Goal: Task Accomplishment & Management: Complete application form

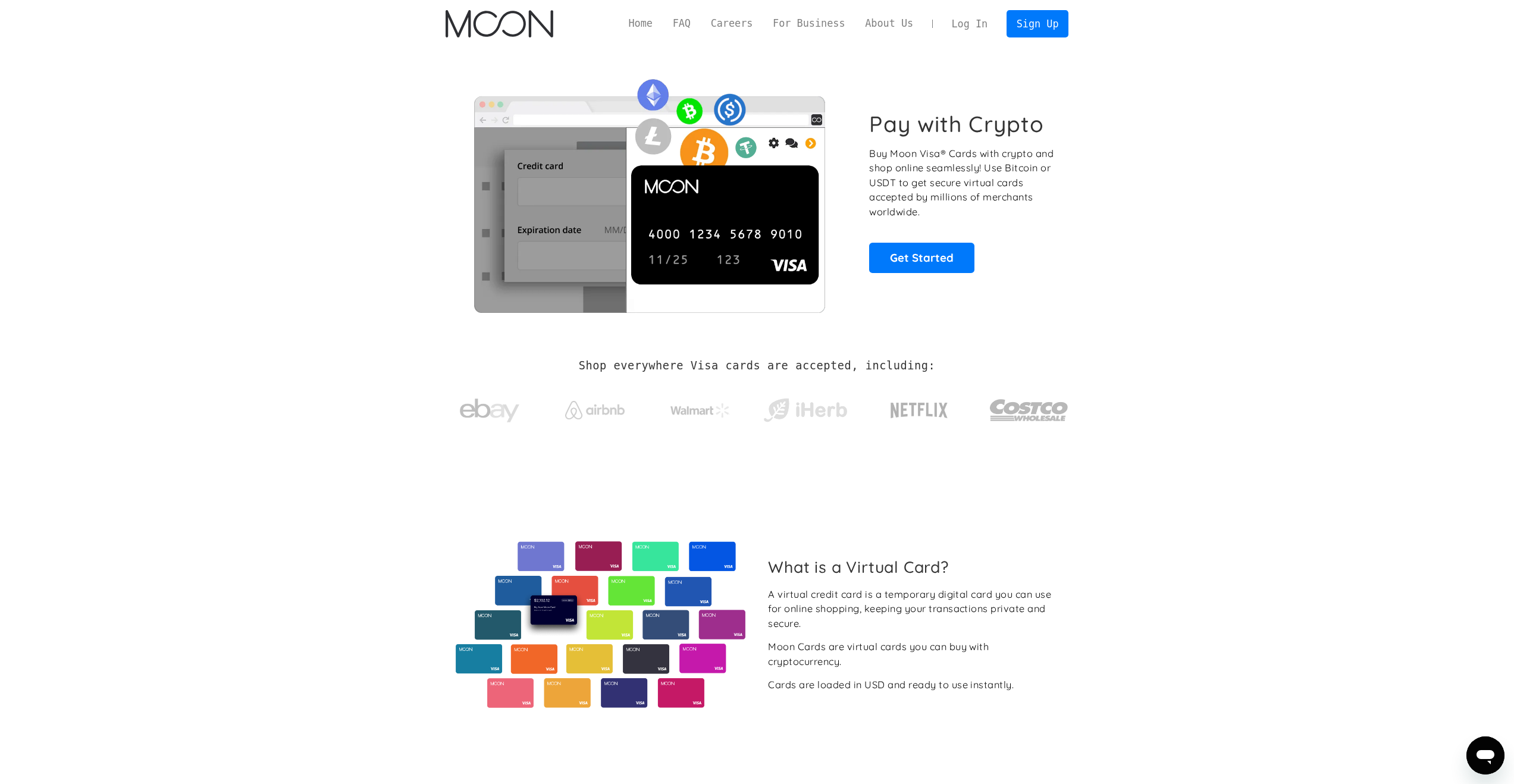
click at [967, 32] on link "Log In" at bounding box center [969, 23] width 56 height 26
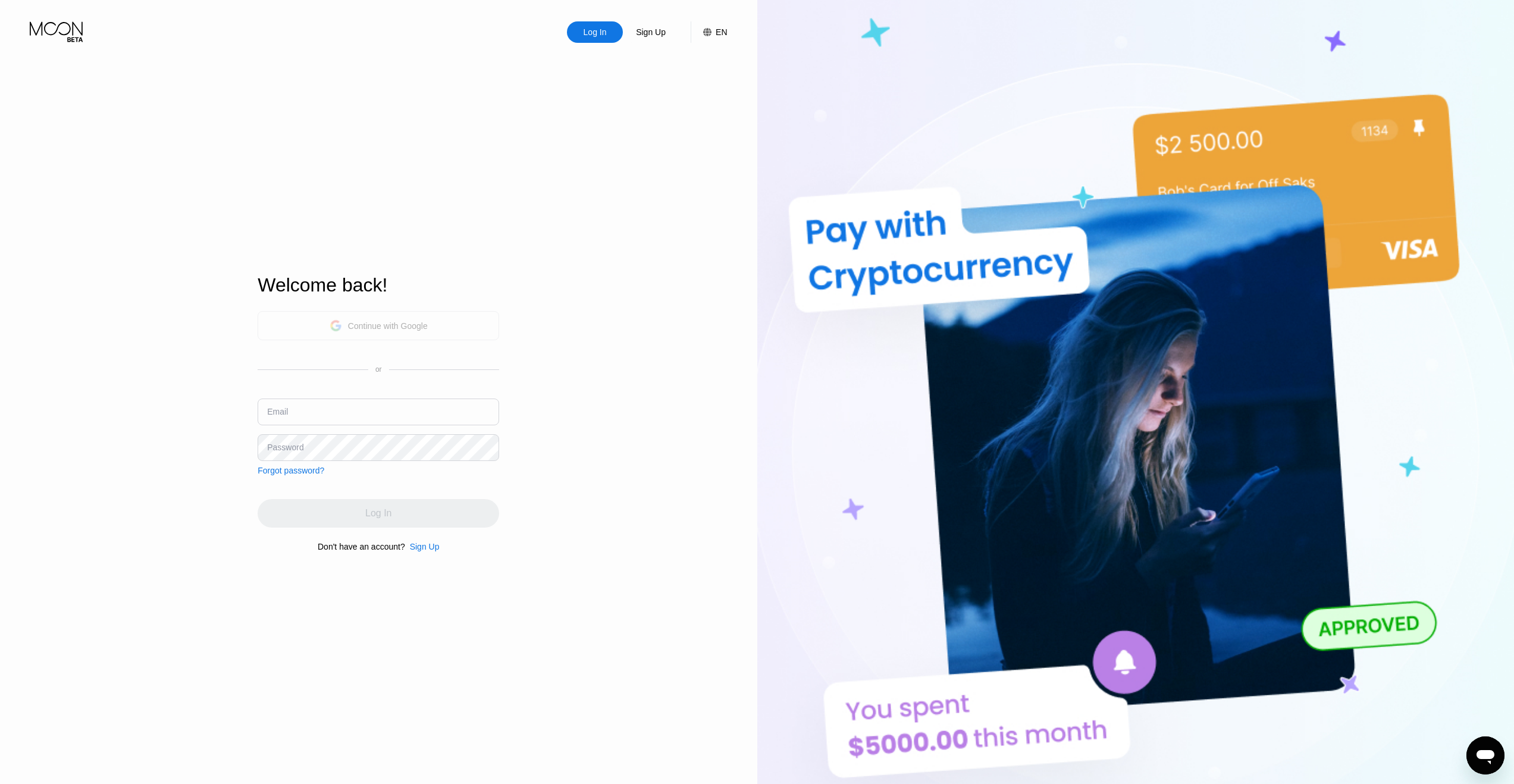
click at [417, 321] on div "Continue with Google" at bounding box center [388, 326] width 80 height 10
click at [645, 31] on div "Sign Up" at bounding box center [651, 32] width 32 height 12
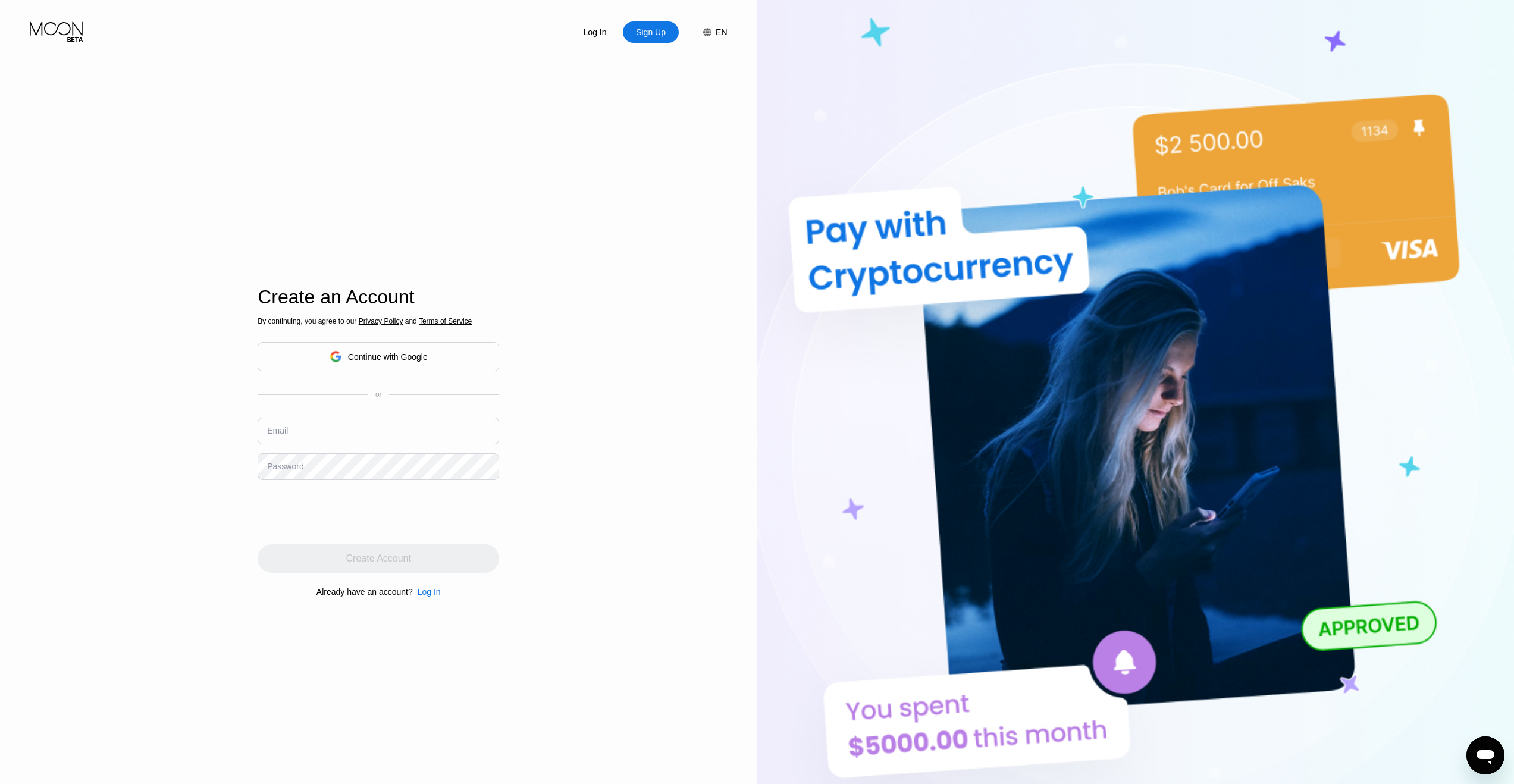
drag, startPoint x: 375, startPoint y: 416, endPoint x: 373, endPoint y: 428, distance: 12.2
click at [373, 428] on div "By continuing, you agree to our Privacy Policy and Terms of Service Continue wi…" at bounding box center [378, 457] width 242 height 286
click at [372, 430] on input "text" at bounding box center [378, 430] width 242 height 27
paste input "arandomqwe12"
type input "arandomqwe12@outlook.com"
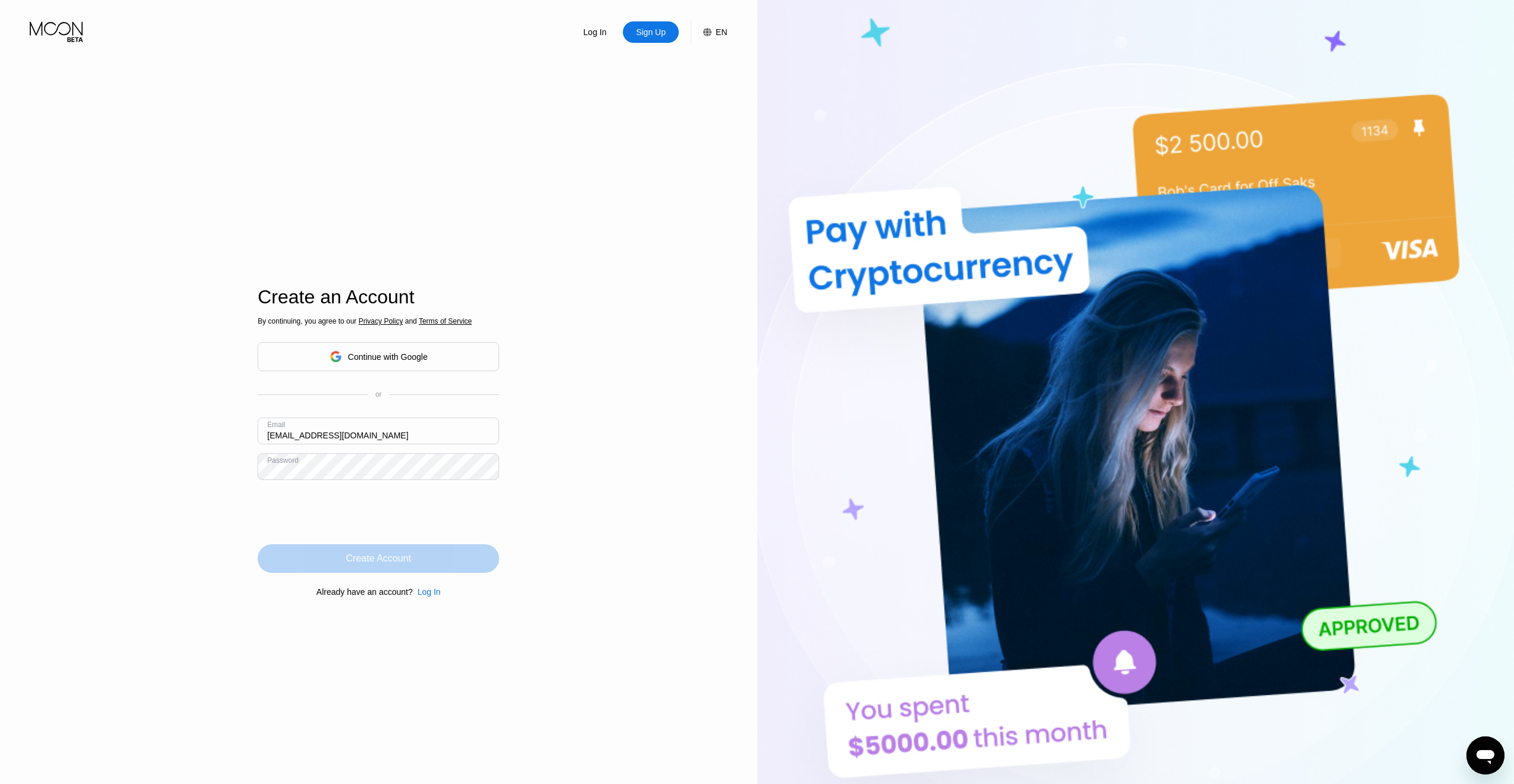
click at [339, 552] on div "Create Account" at bounding box center [378, 558] width 242 height 29
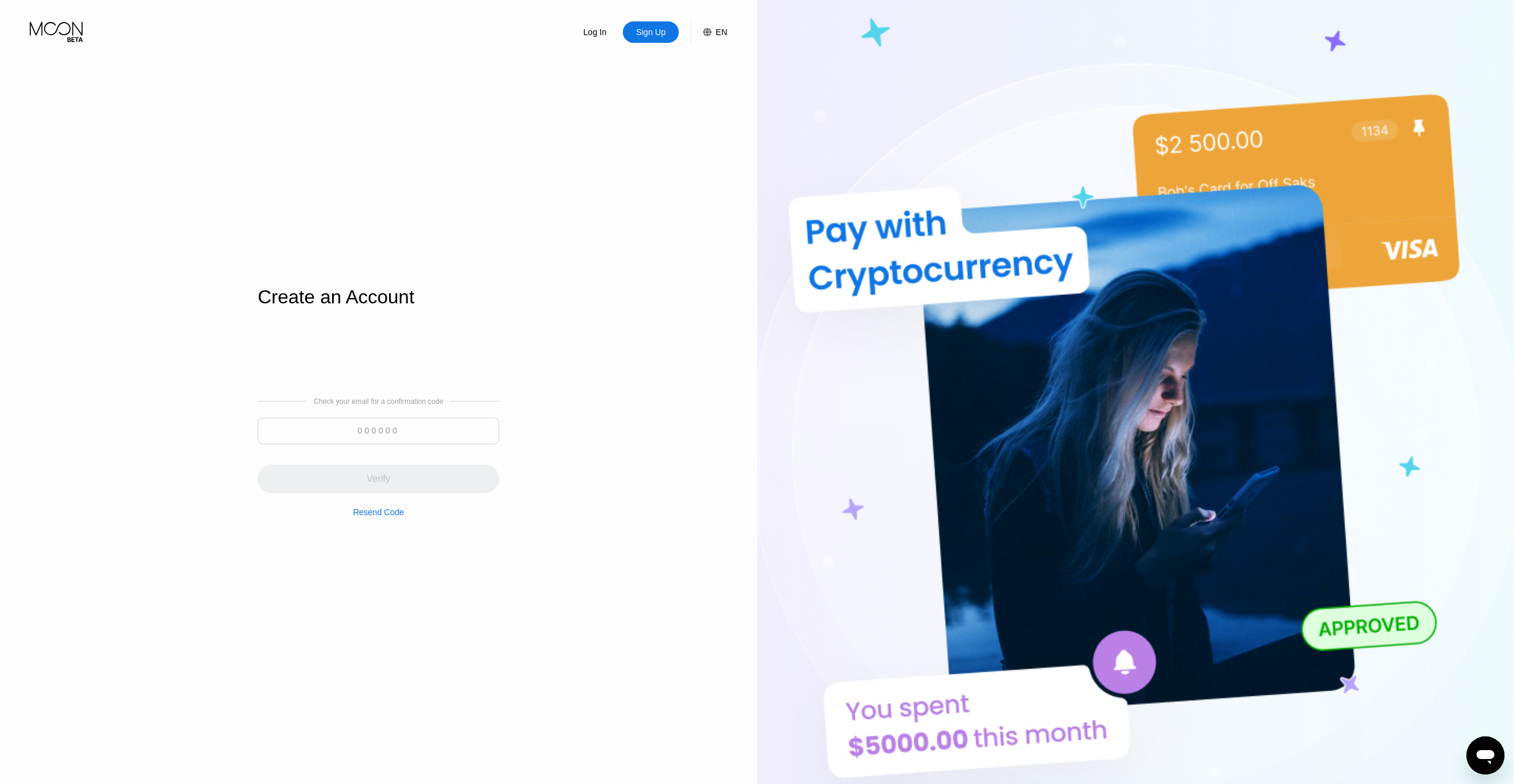
click at [391, 513] on div "Resend Code" at bounding box center [378, 512] width 51 height 10
click at [380, 508] on div "Resend Code" at bounding box center [378, 512] width 51 height 10
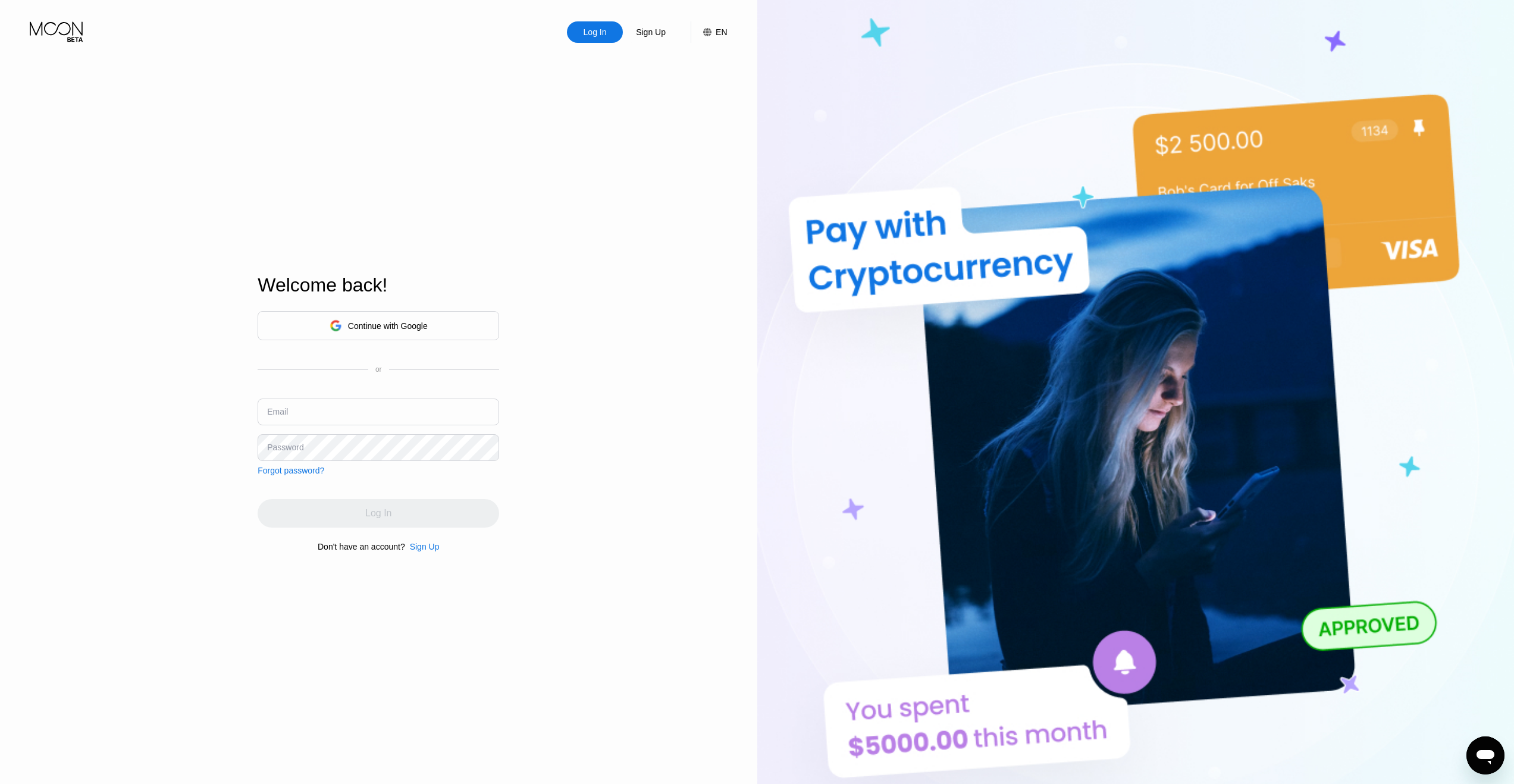
click at [660, 21] on div "Sign Up" at bounding box center [651, 32] width 56 height 21
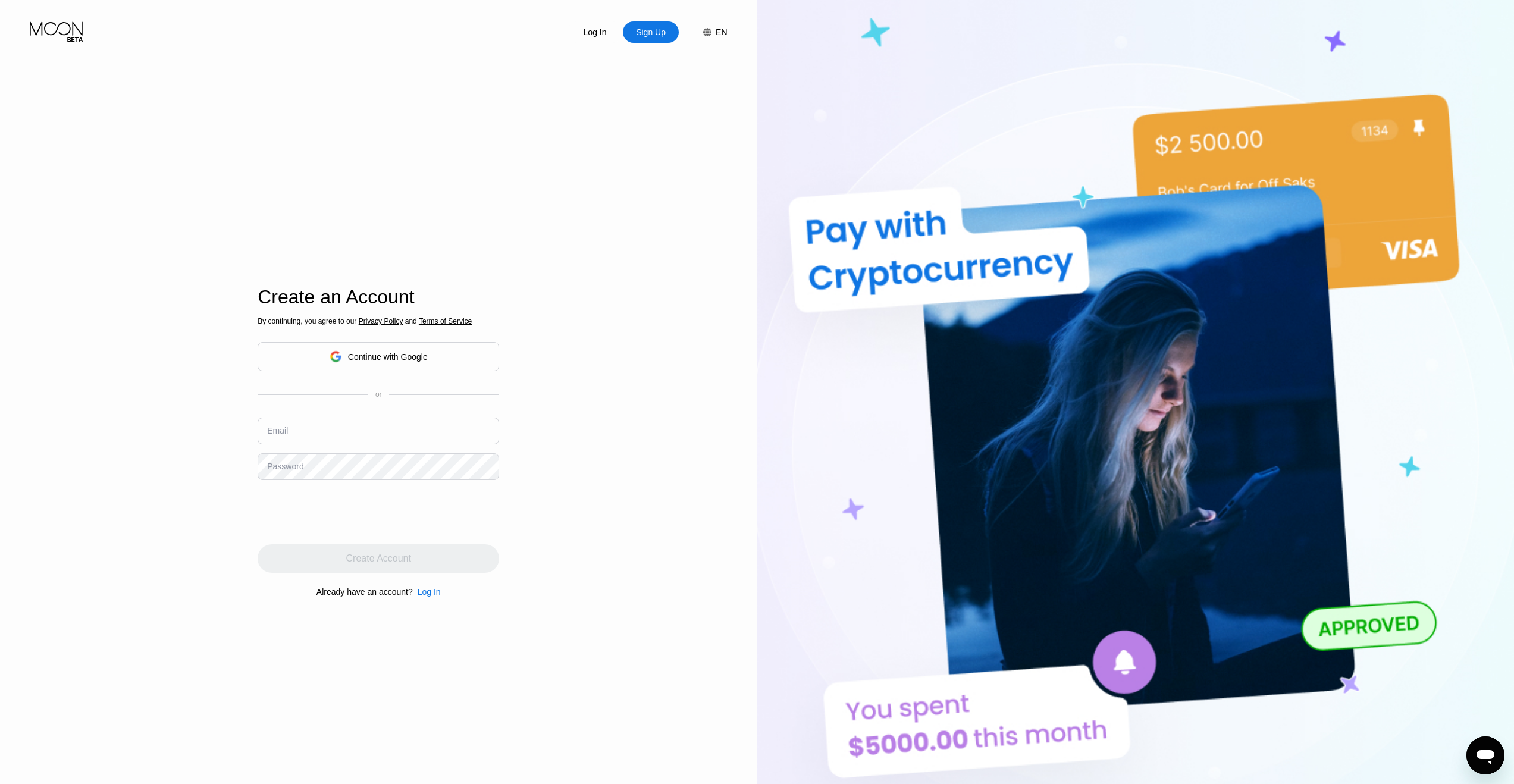
click at [283, 434] on div "Email" at bounding box center [277, 430] width 21 height 10
click at [296, 435] on input "text" at bounding box center [378, 430] width 242 height 27
type input "arandomqwe12@gmail.com"
click at [338, 552] on div "Create Account" at bounding box center [378, 558] width 242 height 29
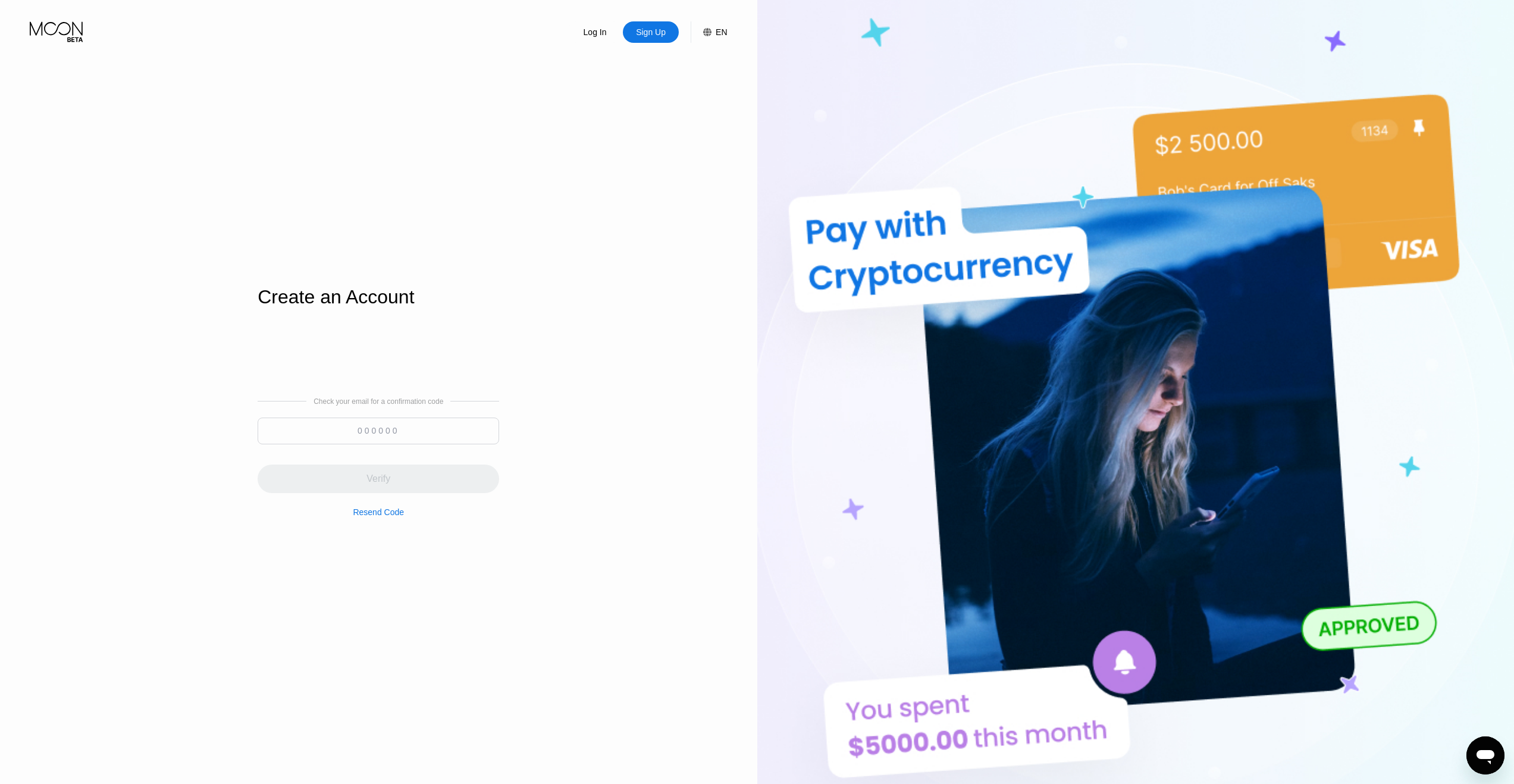
click at [643, 25] on div "Sign Up" at bounding box center [651, 32] width 56 height 21
click at [75, 36] on icon at bounding box center [57, 32] width 55 height 21
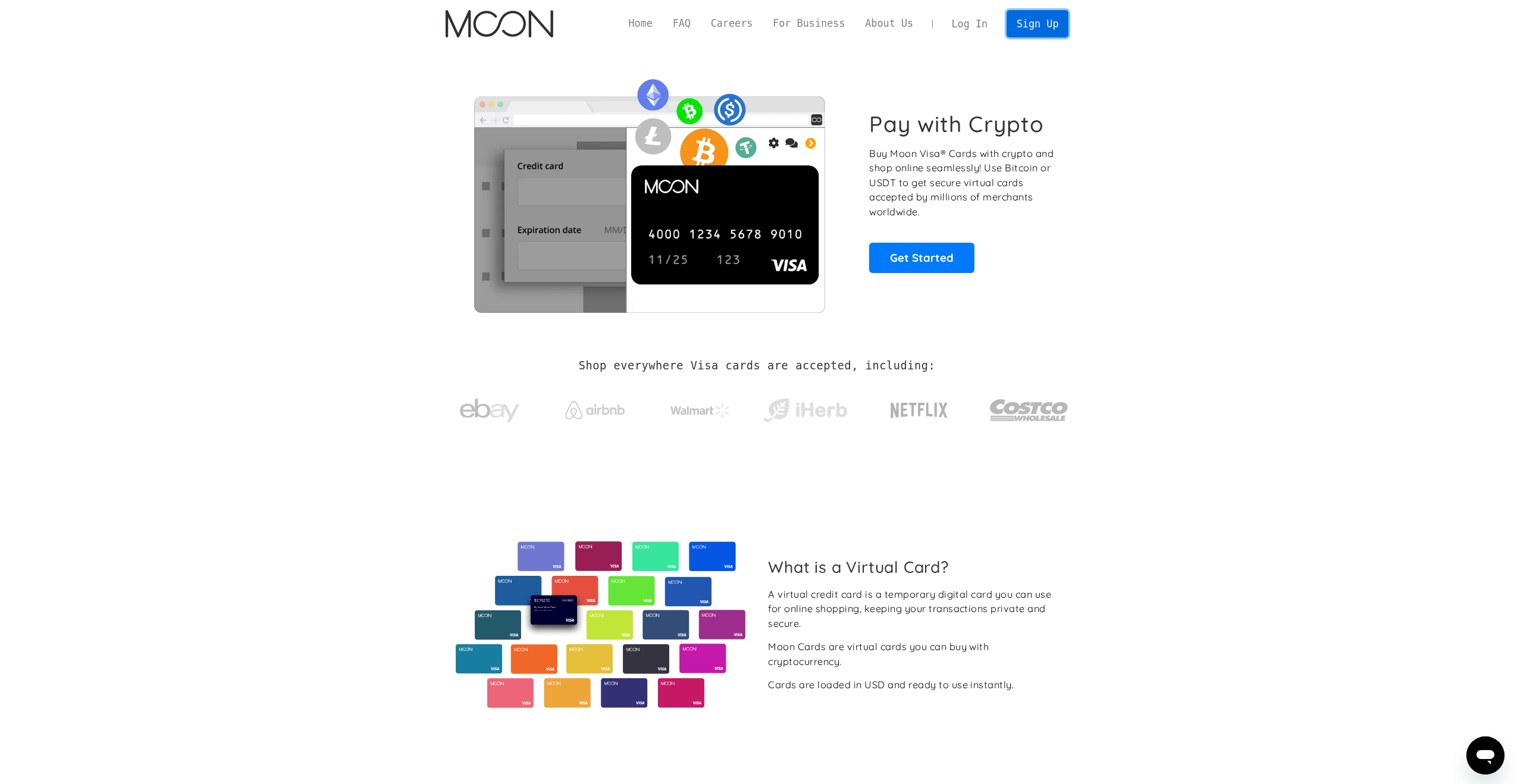
click at [1035, 19] on link "Sign Up" at bounding box center [1037, 23] width 62 height 27
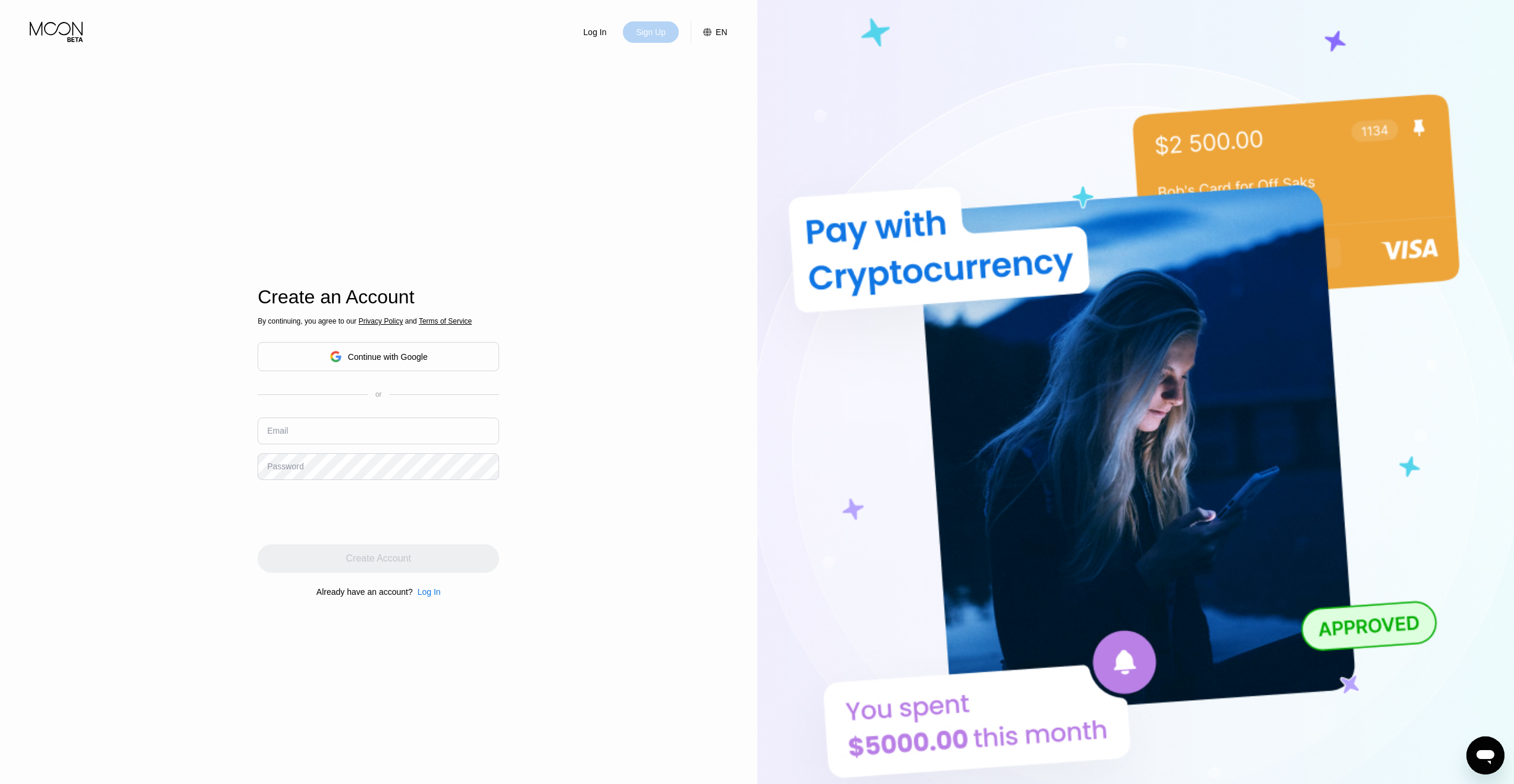
click at [653, 39] on div "Sign Up" at bounding box center [651, 32] width 56 height 21
click at [394, 347] on div "Continue with Google" at bounding box center [378, 356] width 242 height 29
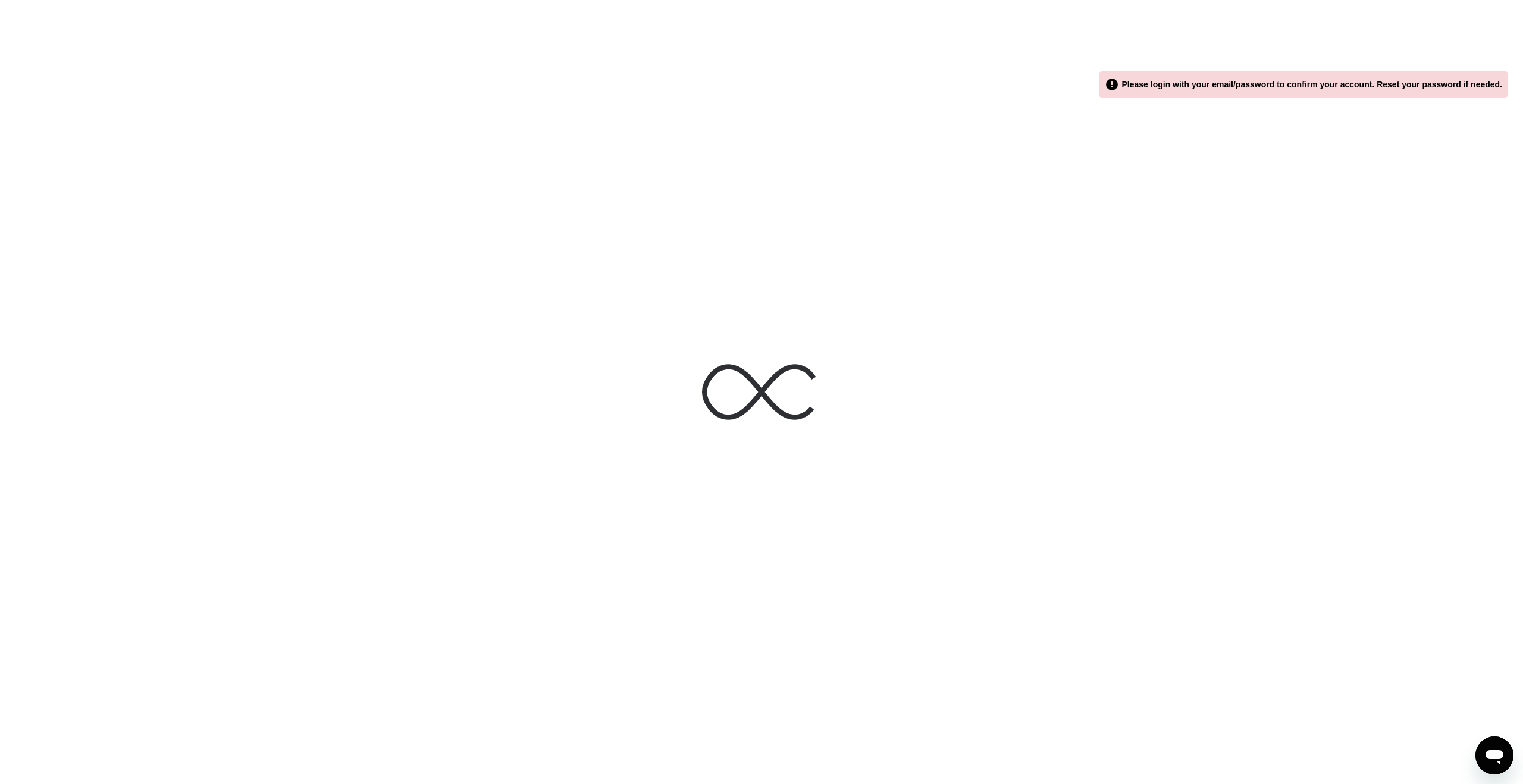
click at [1220, 89] on div " Please login with your email/password to confirm your account. Reset your pas…" at bounding box center [1303, 84] width 397 height 14
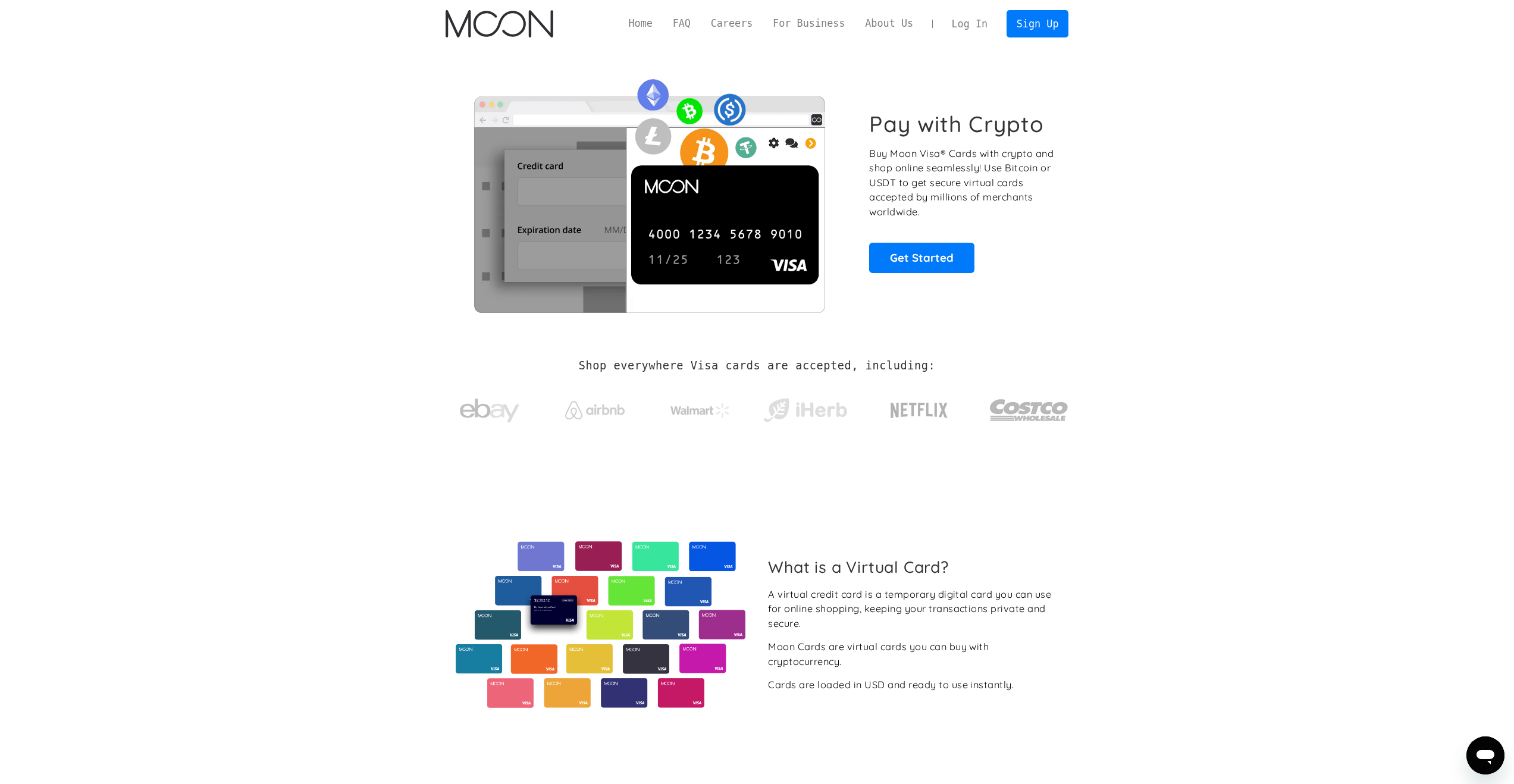
click at [947, 30] on link "Log In" at bounding box center [969, 23] width 56 height 26
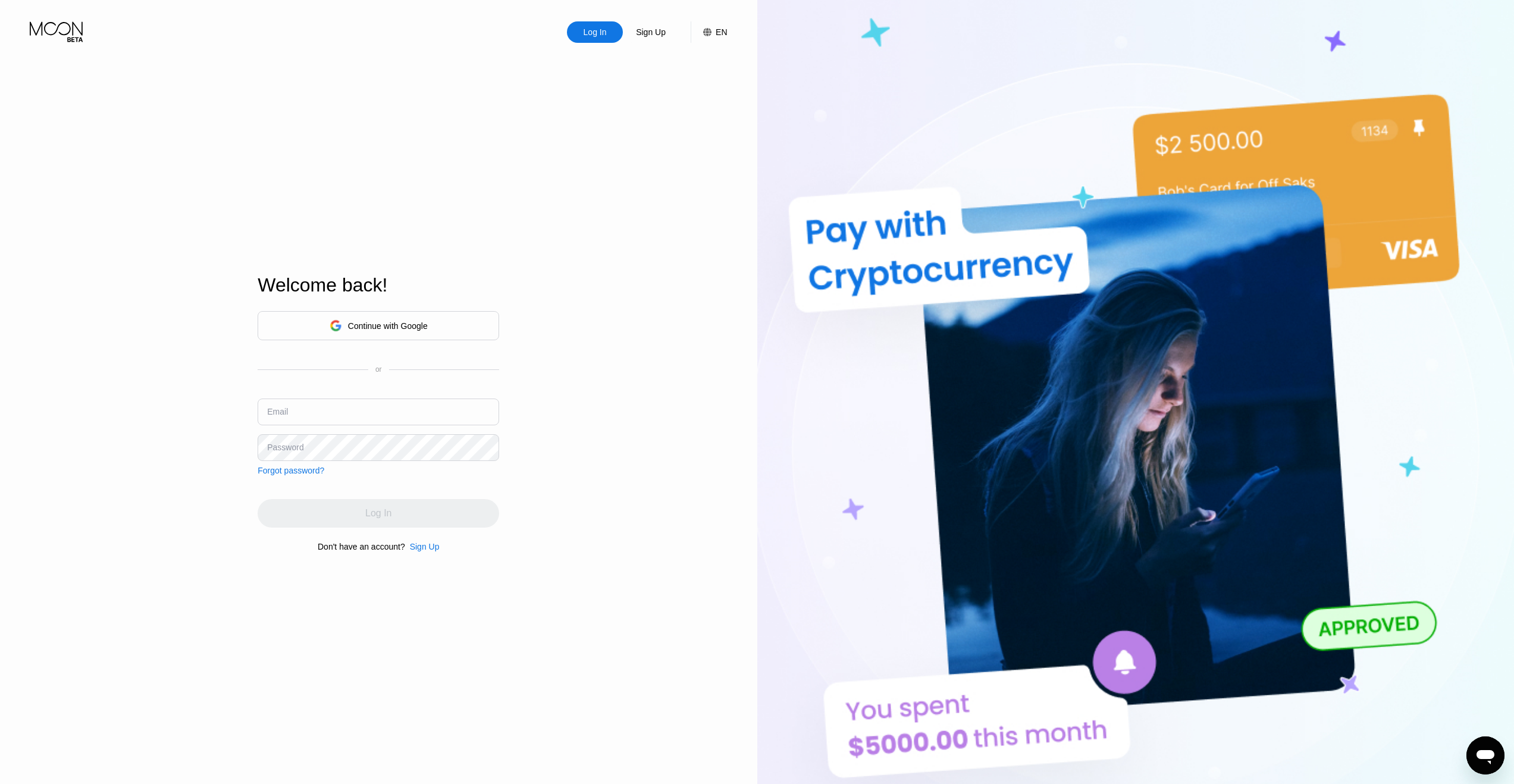
click at [292, 475] on div "Forgot password?" at bounding box center [291, 470] width 67 height 10
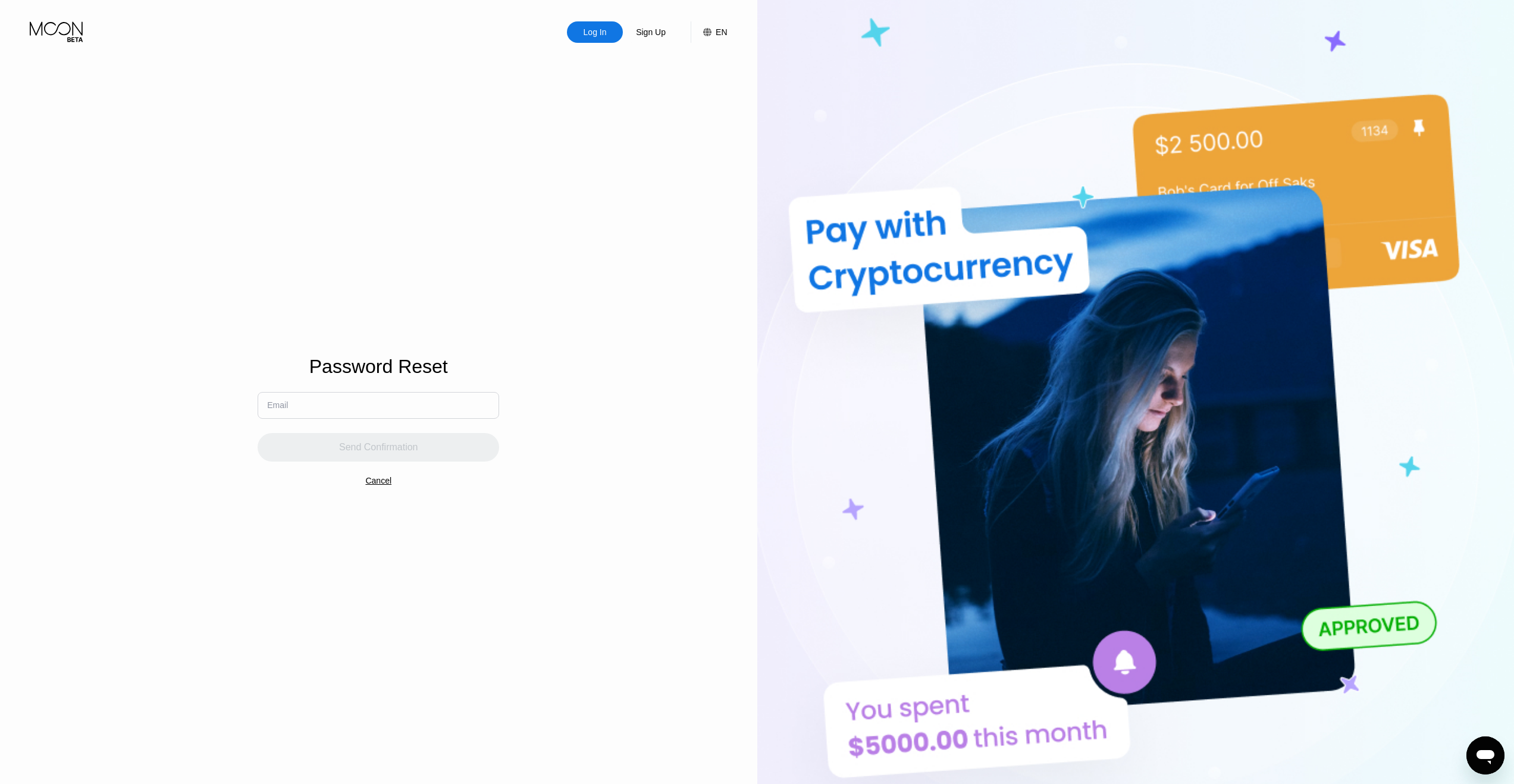
click at [340, 408] on input "text" at bounding box center [378, 405] width 242 height 27
type input "arandomqwe12@gmail.com"
click at [367, 441] on div "Send Confirmation" at bounding box center [378, 447] width 79 height 12
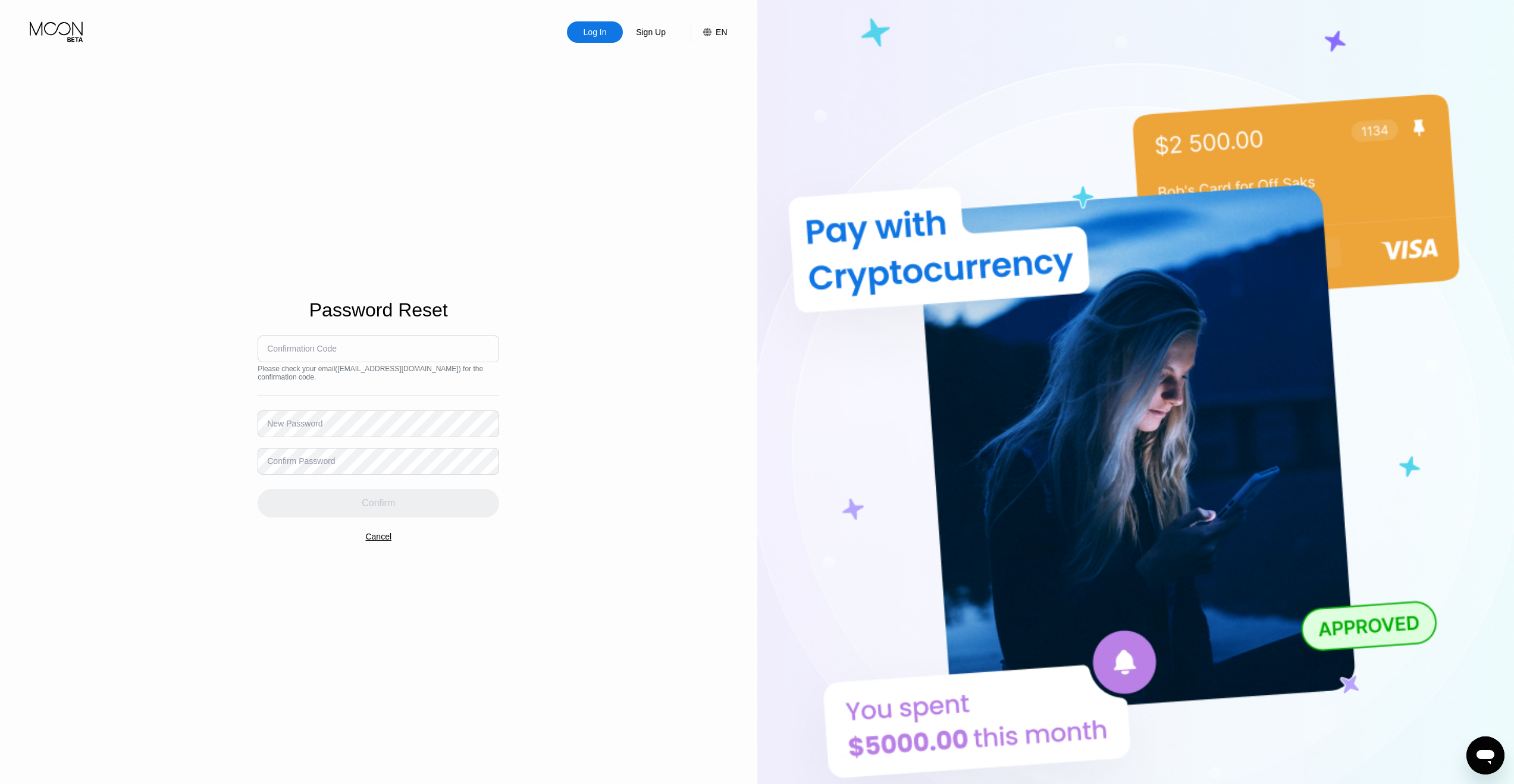
click at [390, 540] on div "Cancel" at bounding box center [378, 536] width 26 height 10
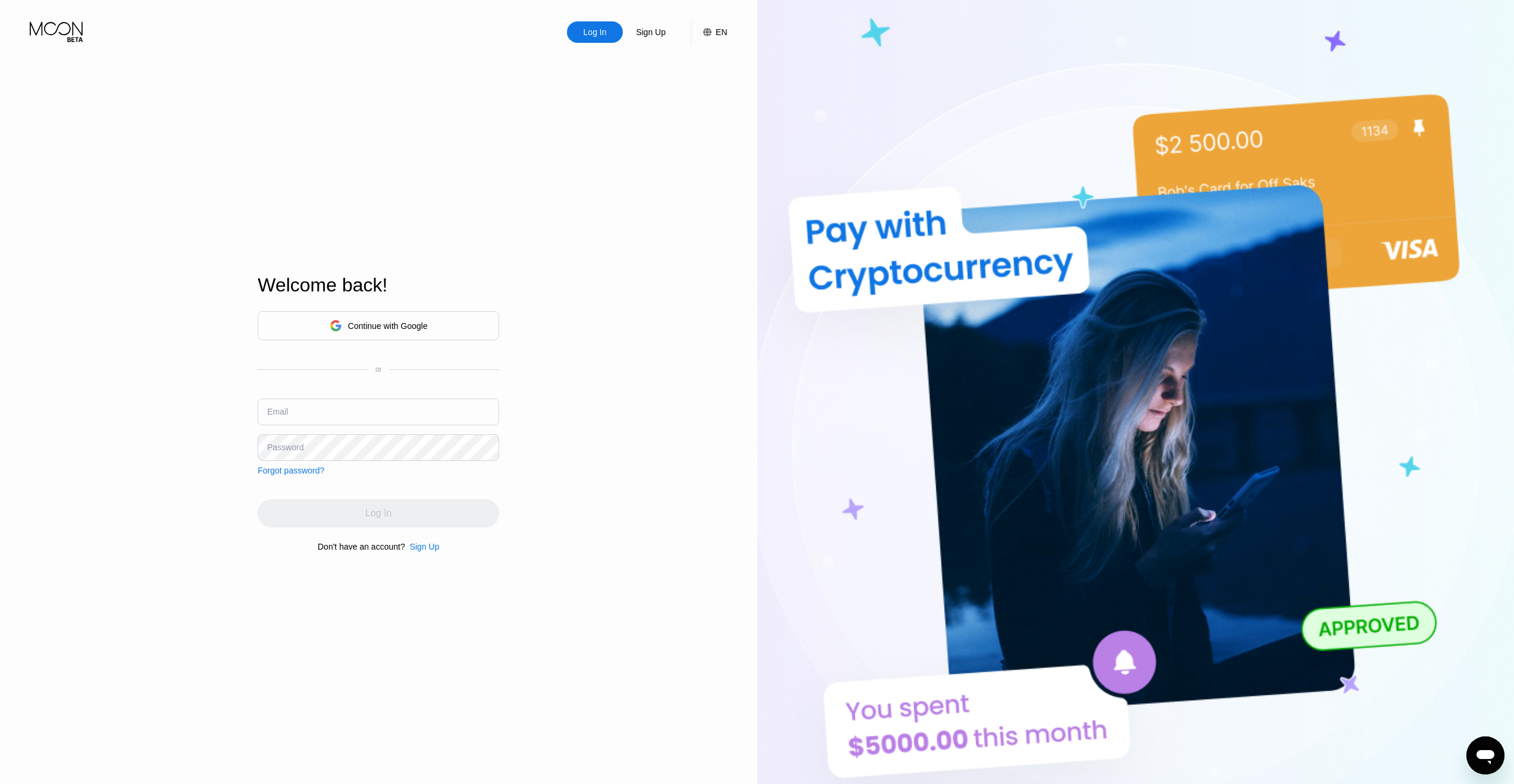
click at [425, 547] on div "Sign Up" at bounding box center [425, 546] width 30 height 10
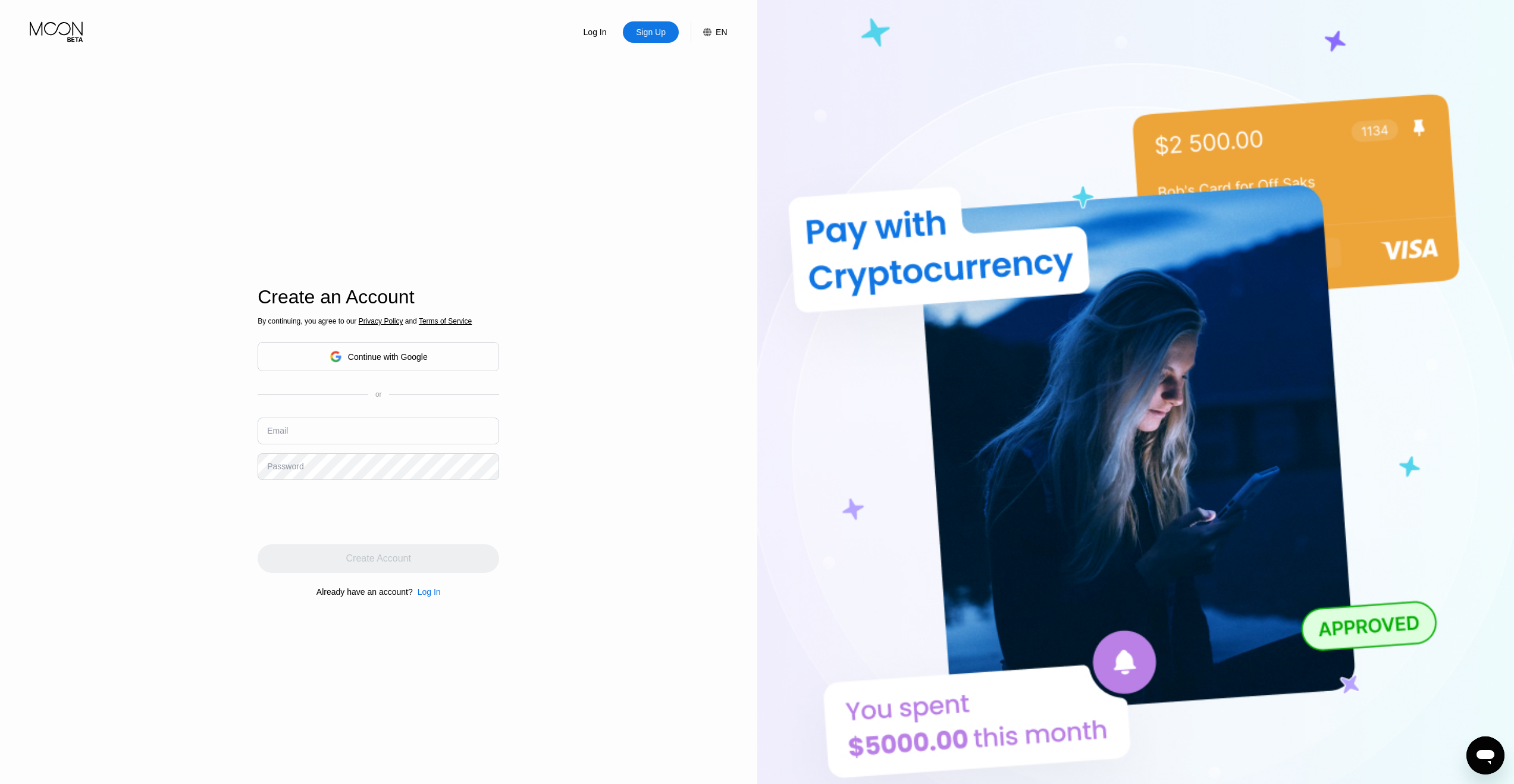
click at [334, 422] on input "text" at bounding box center [378, 430] width 242 height 27
type input "[EMAIL_ADDRESS][DOMAIN_NAME]"
click at [362, 559] on div "Create Account" at bounding box center [378, 558] width 65 height 12
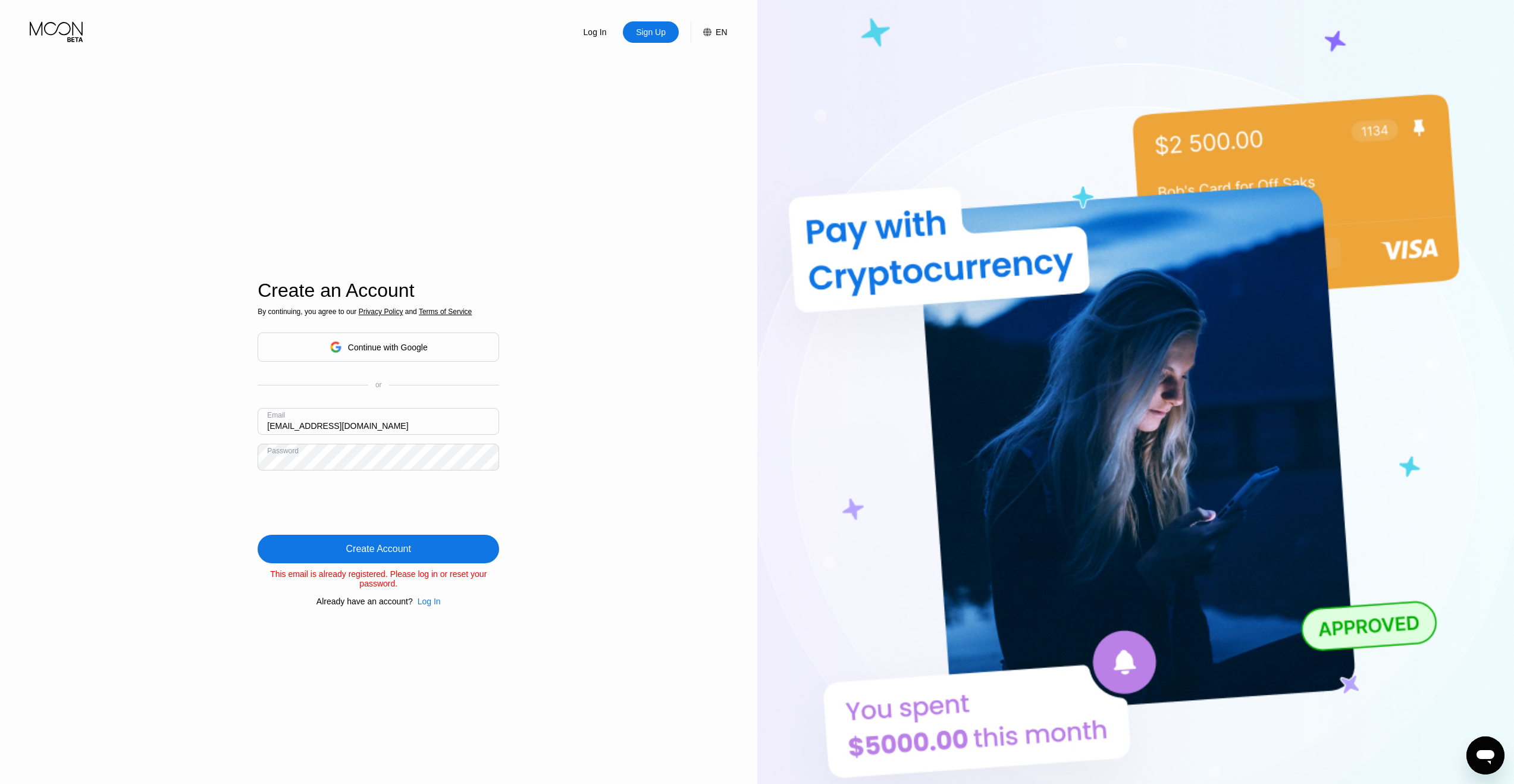
click at [429, 352] on div "Continue with Google" at bounding box center [378, 347] width 242 height 29
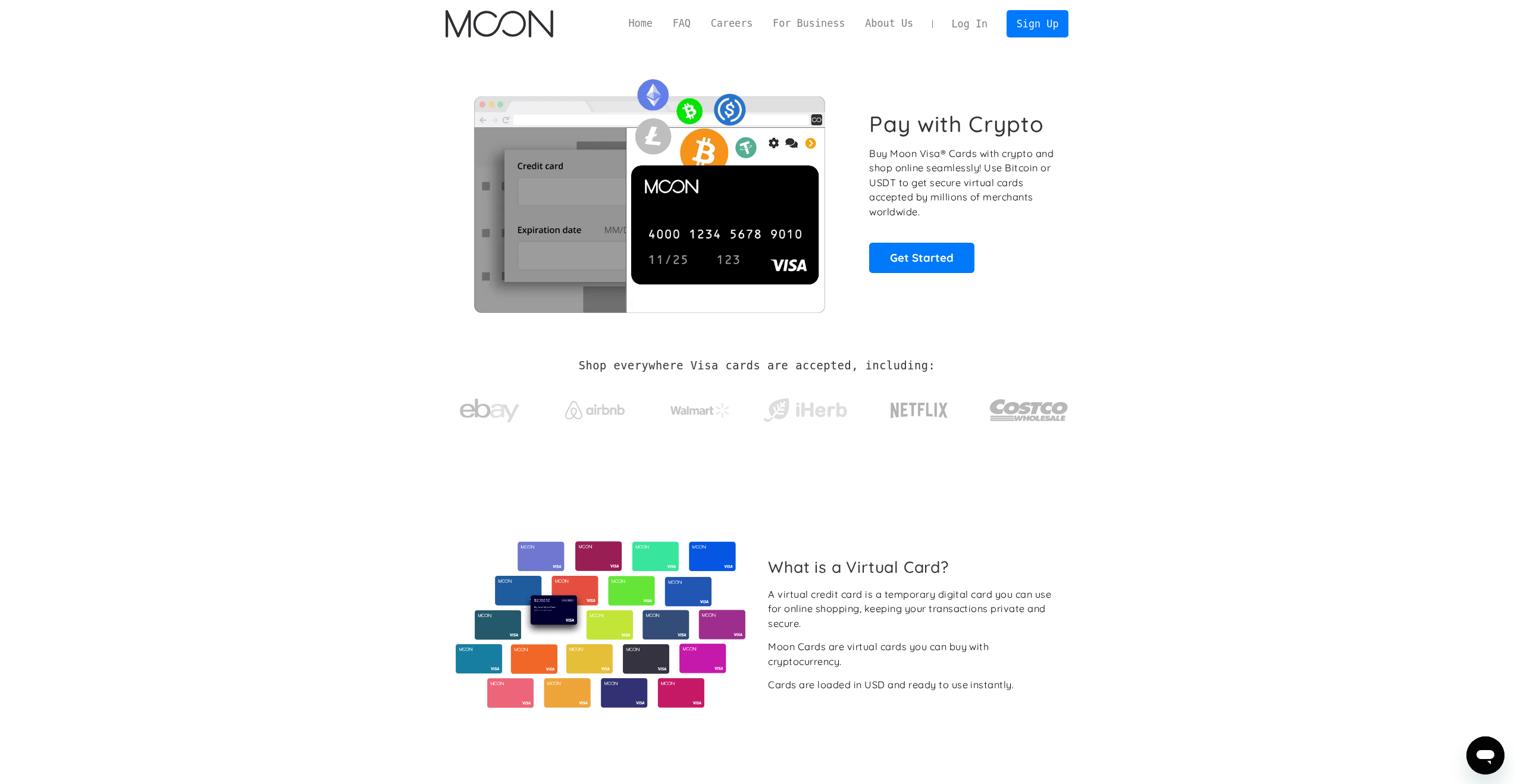
click at [971, 29] on link "Log In" at bounding box center [969, 23] width 56 height 26
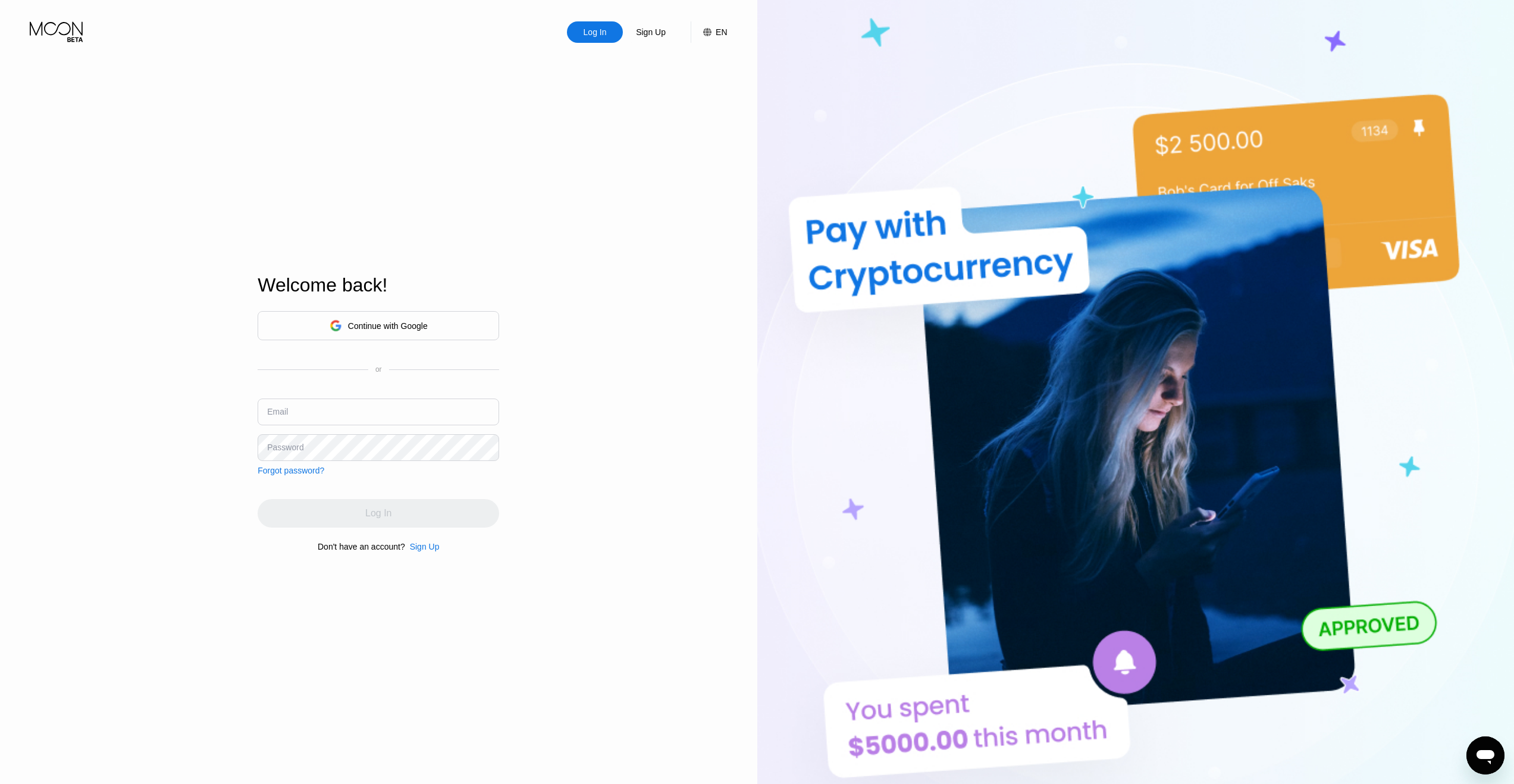
click at [292, 476] on div "Continue with Google or Email Password Forgot password? Log In Don't have an ac…" at bounding box center [378, 431] width 242 height 241
click at [290, 472] on div "Forgot password?" at bounding box center [291, 470] width 67 height 10
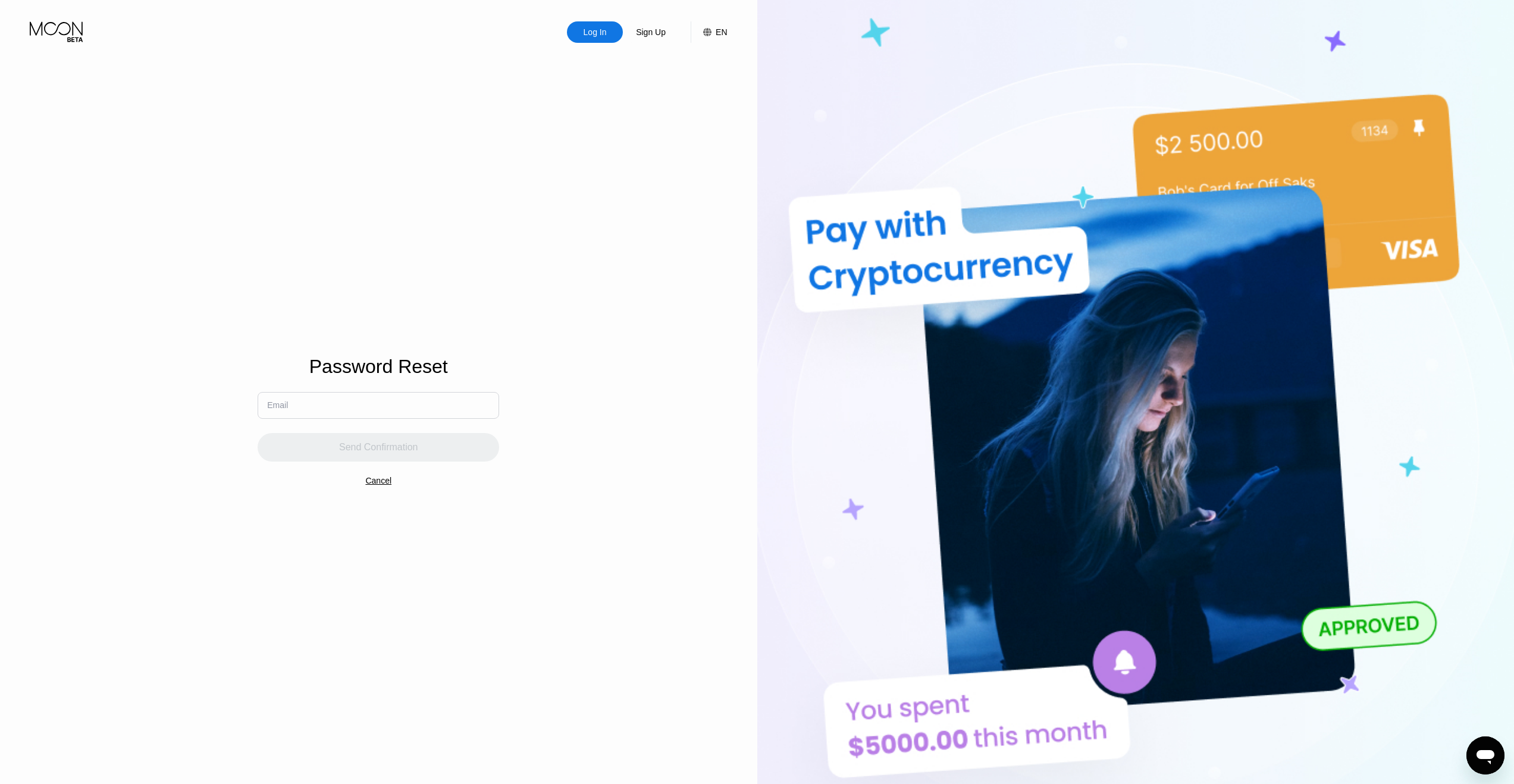
click at [359, 409] on input "text" at bounding box center [378, 405] width 242 height 27
type input "arandomqwe12@gmail.co"
click at [393, 439] on div "Send Confirmation" at bounding box center [378, 447] width 242 height 29
click at [396, 412] on input "arandomqwe12@gmail.co" at bounding box center [378, 405] width 242 height 27
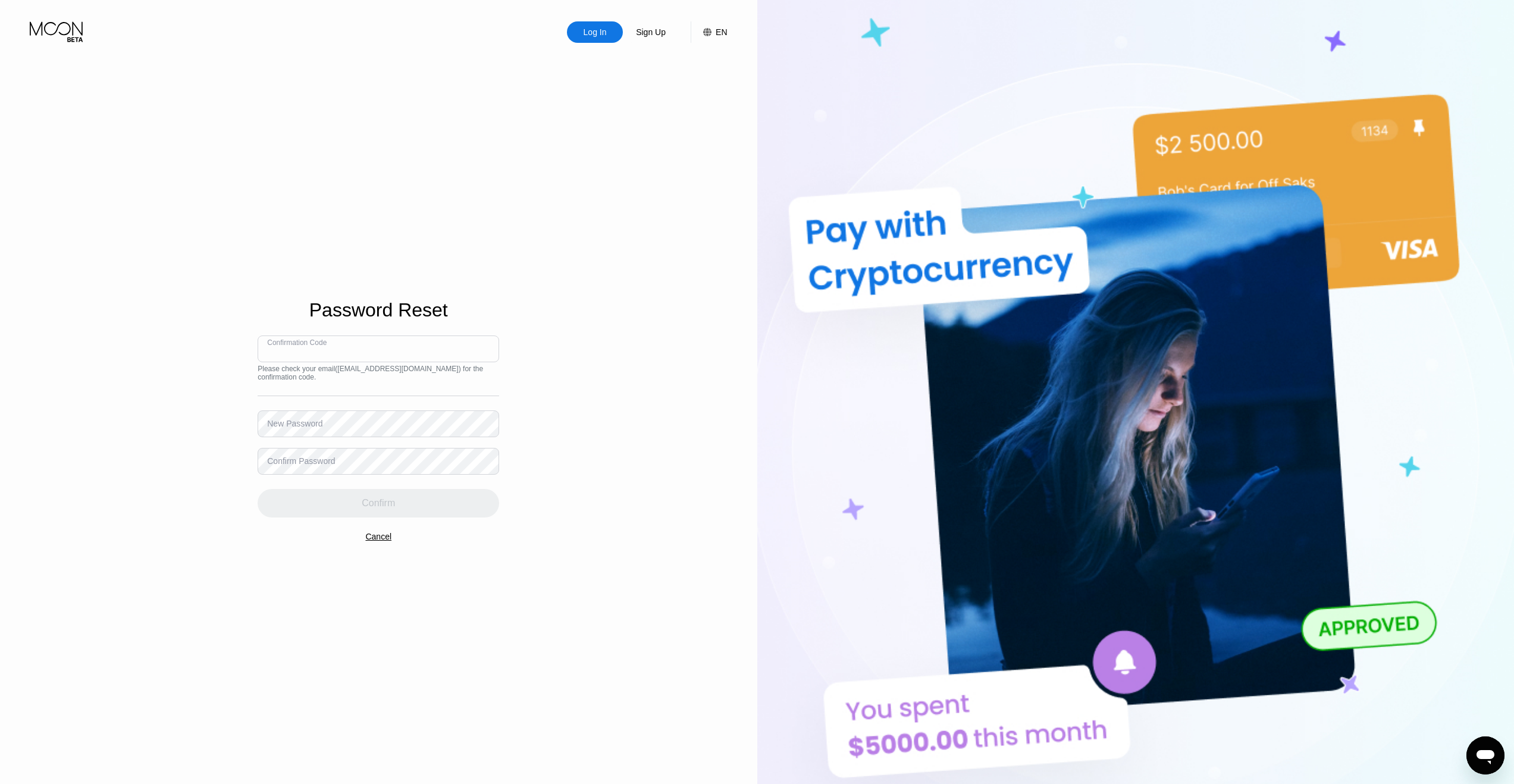
click at [378, 535] on div "Cancel" at bounding box center [378, 536] width 26 height 10
click at [339, 402] on input "text" at bounding box center [378, 411] width 242 height 27
click at [297, 474] on div "Forgot password?" at bounding box center [291, 470] width 67 height 10
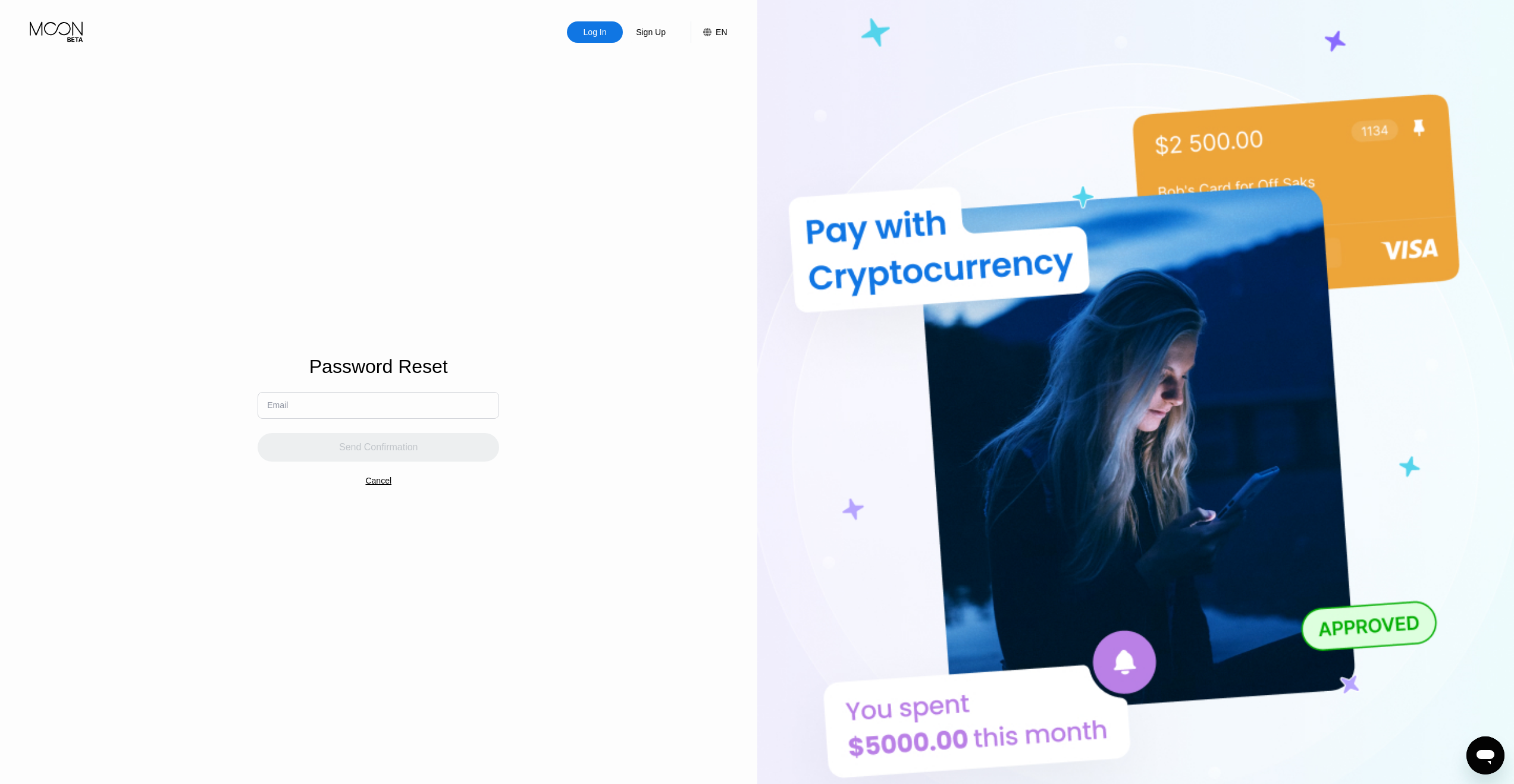
click at [326, 412] on input "text" at bounding box center [378, 405] width 242 height 27
type input "[EMAIL_ADDRESS][DOMAIN_NAME]"
click at [325, 440] on div "Send Confirmation" at bounding box center [378, 447] width 242 height 29
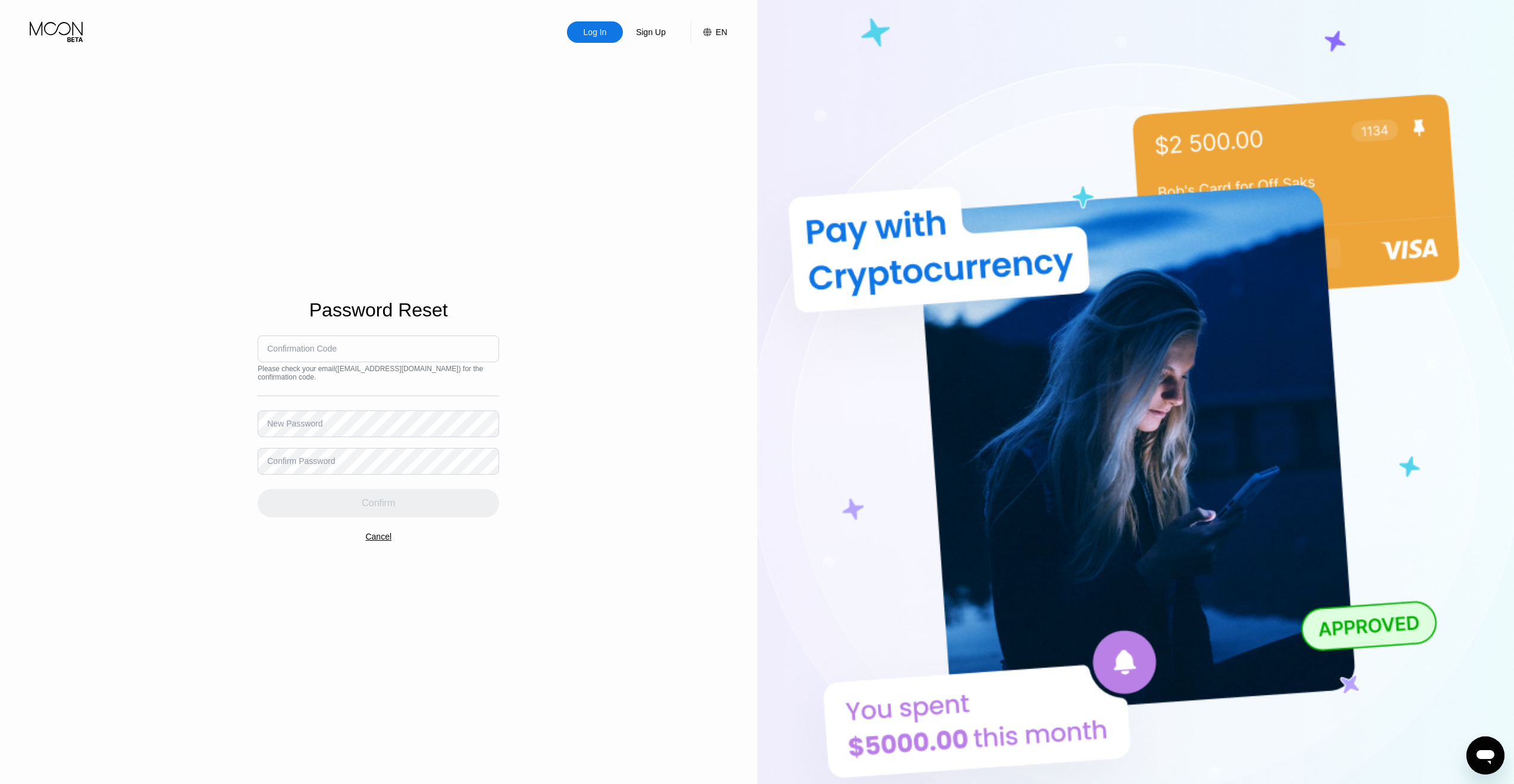
click at [342, 354] on input at bounding box center [378, 349] width 242 height 27
click at [666, 33] on div "Sign Up" at bounding box center [651, 32] width 32 height 12
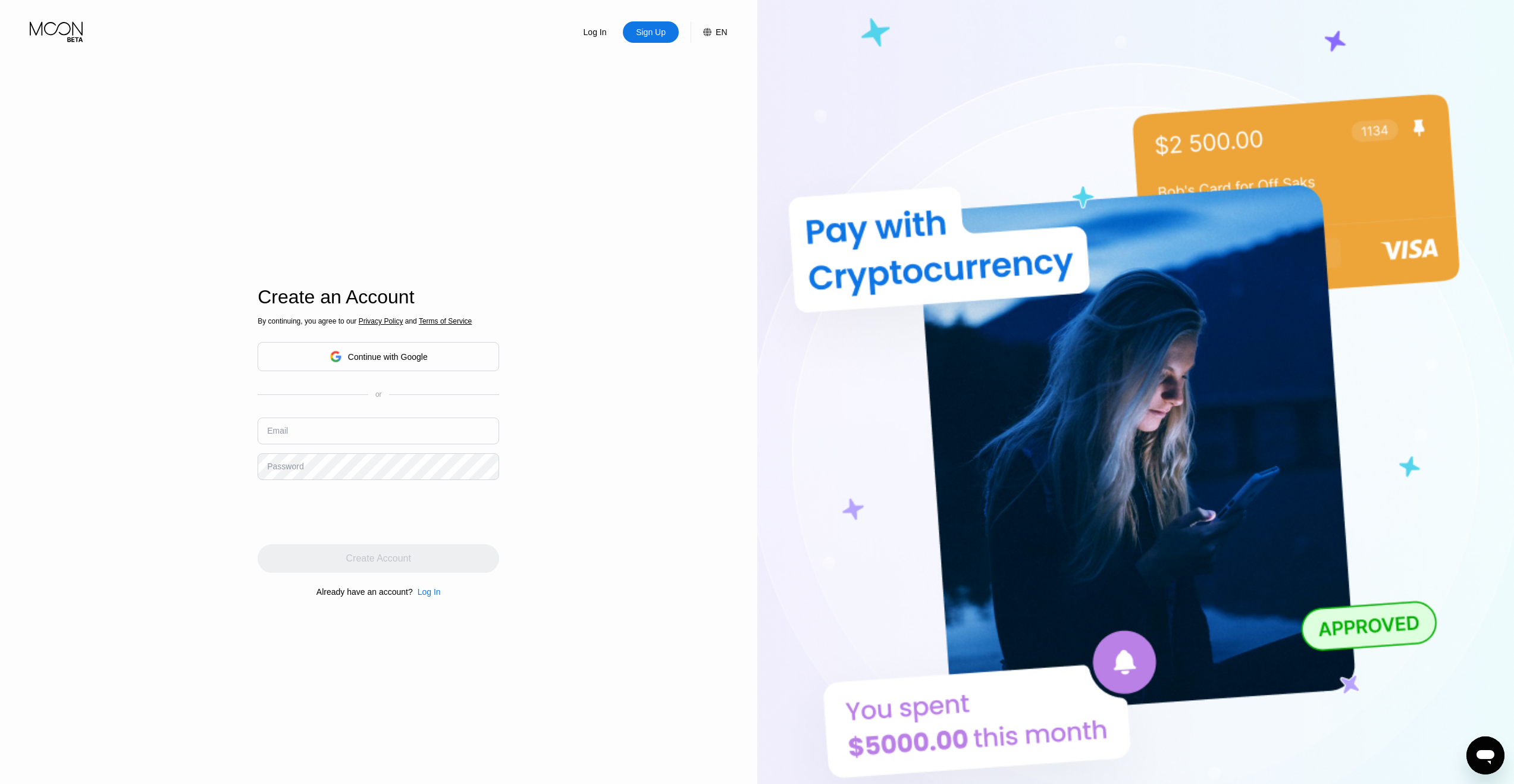
click at [377, 423] on input "text" at bounding box center [378, 430] width 242 height 27
type input "arandomqwe12@gmail.com"
click at [356, 554] on div "Create Account" at bounding box center [378, 558] width 65 height 12
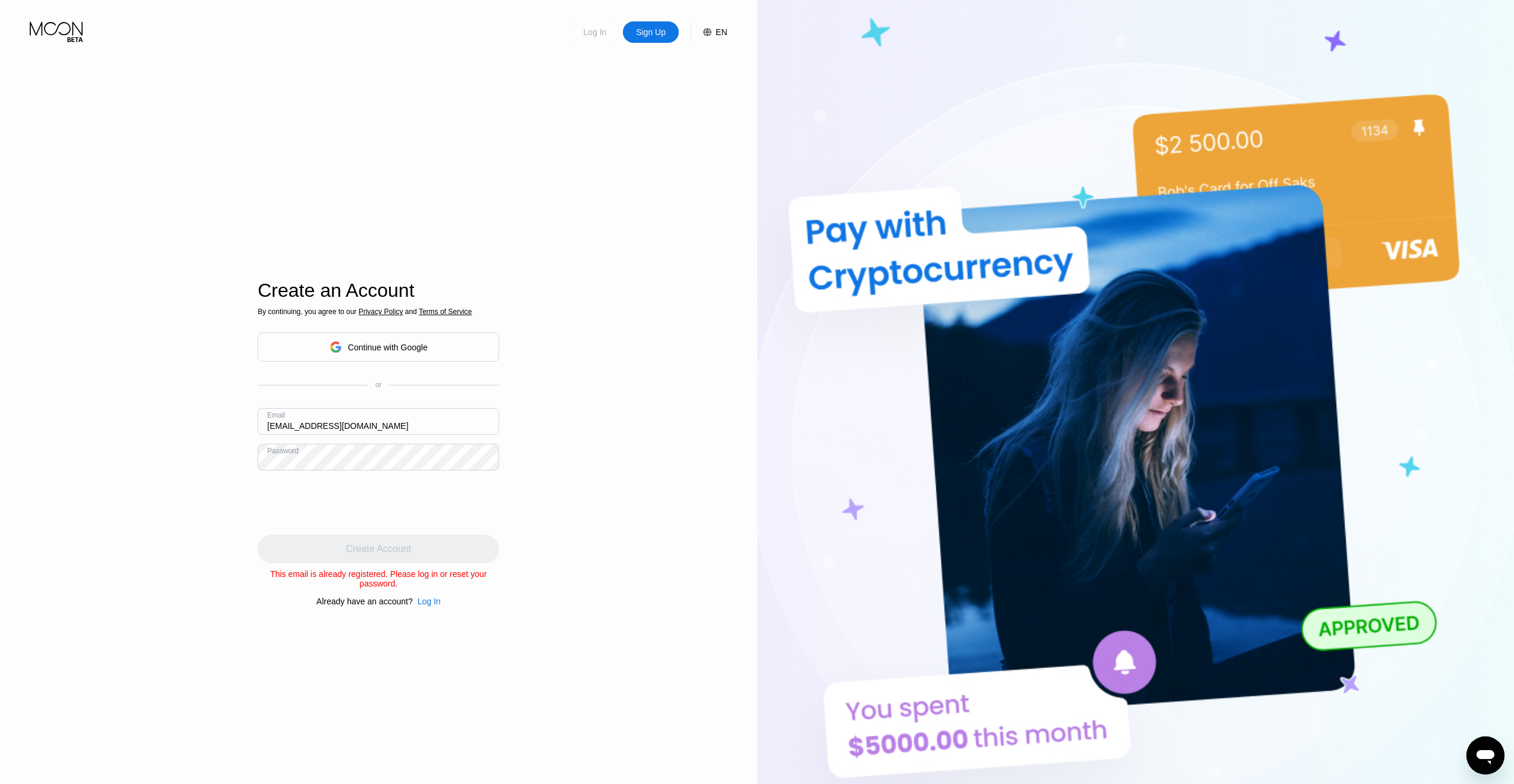
click at [591, 38] on div "Log In" at bounding box center [595, 32] width 25 height 12
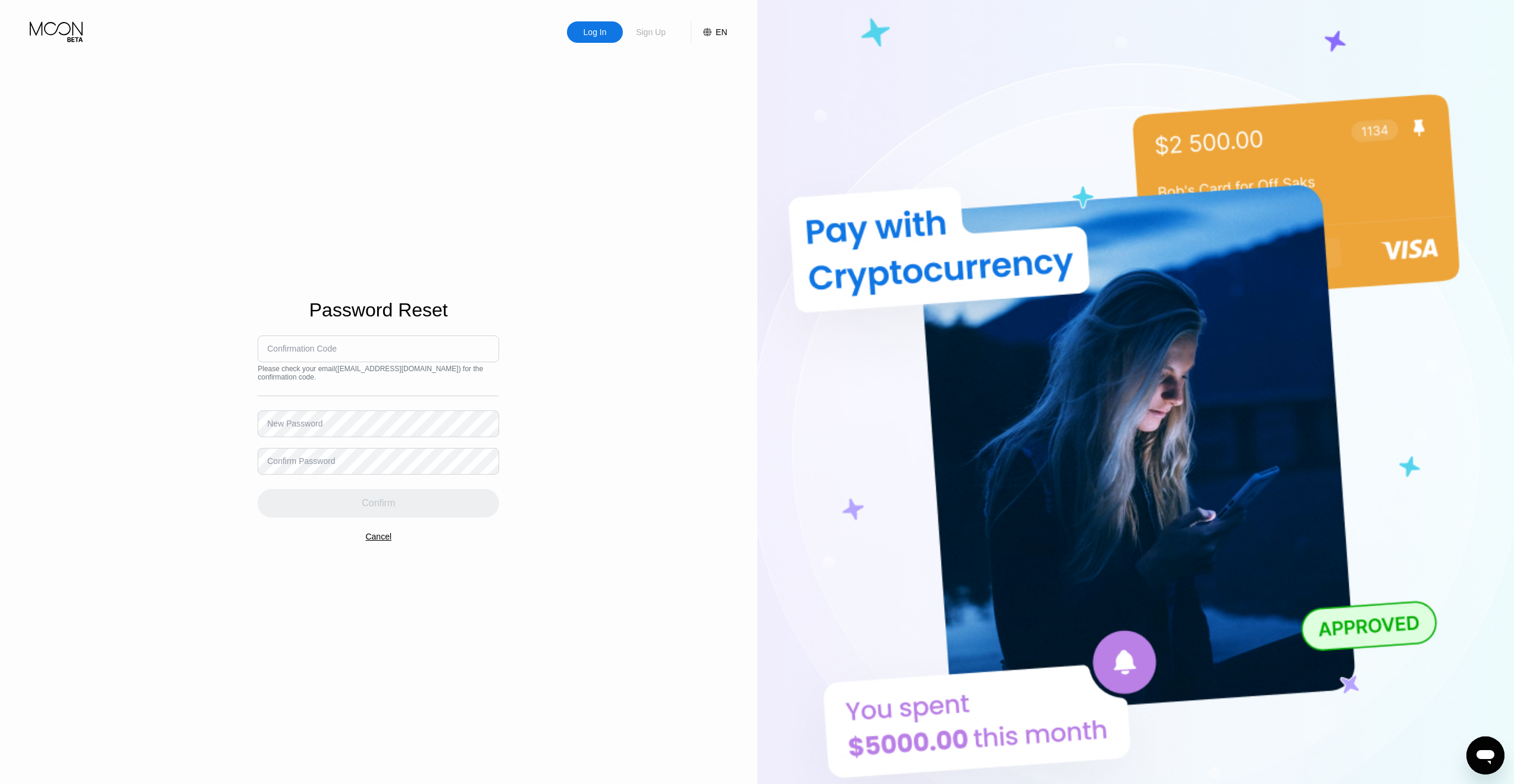
click at [646, 32] on div "Sign Up" at bounding box center [651, 32] width 32 height 12
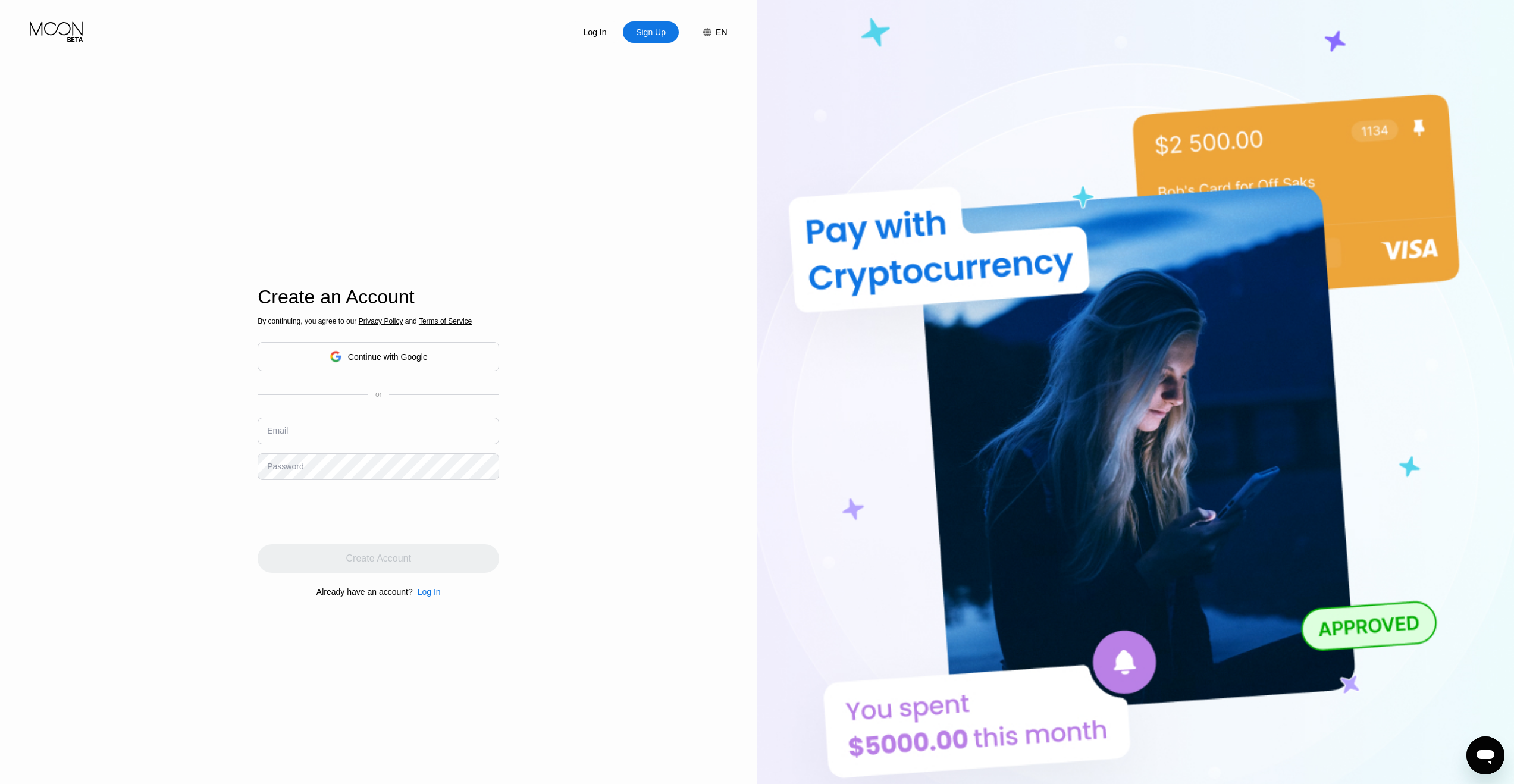
click at [410, 426] on input "text" at bounding box center [378, 430] width 242 height 27
type input "arandomqwe12@outlook.com"
click at [401, 565] on div "Create Account" at bounding box center [378, 558] width 65 height 12
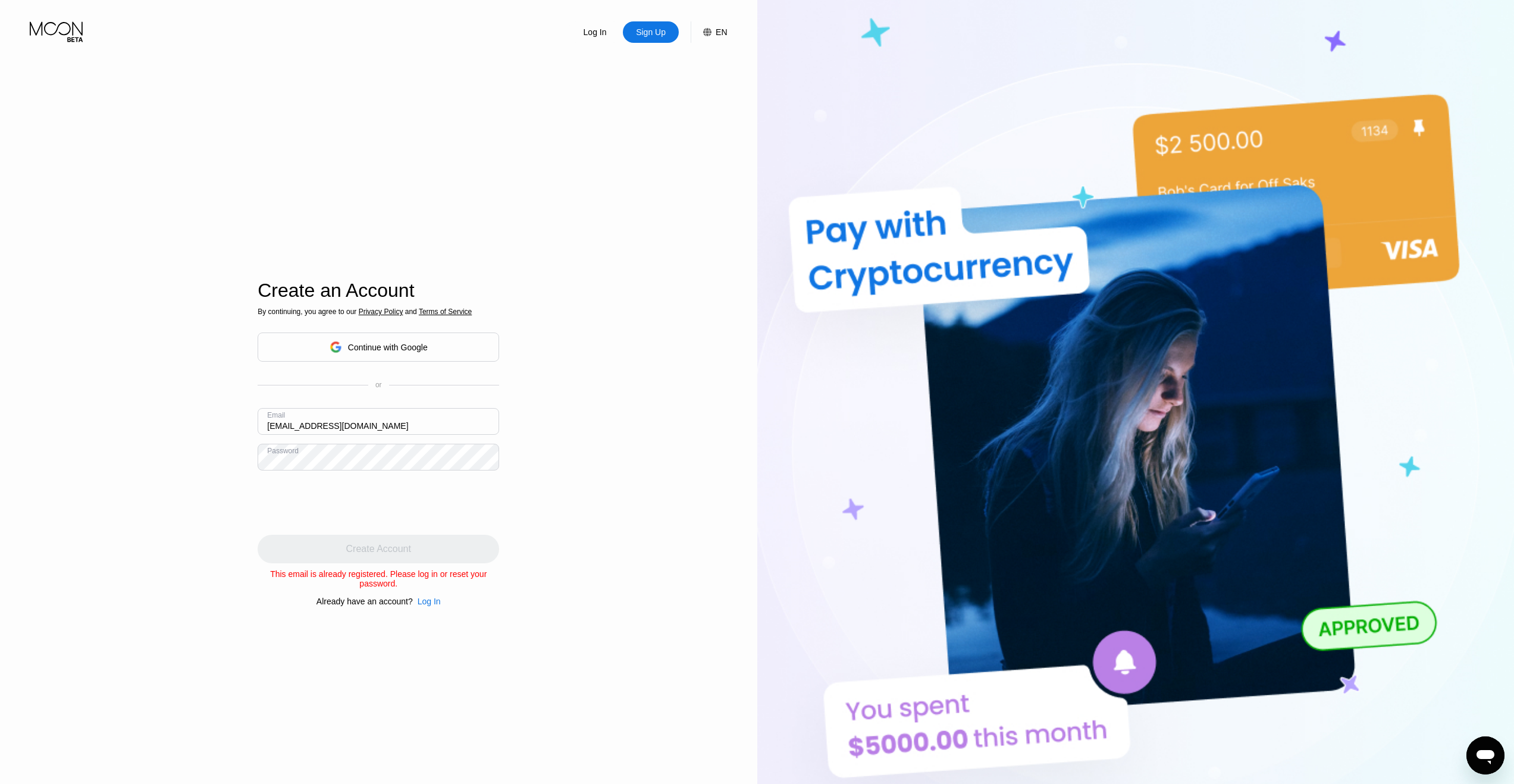
click at [360, 346] on div "Continue with Google" at bounding box center [388, 347] width 80 height 10
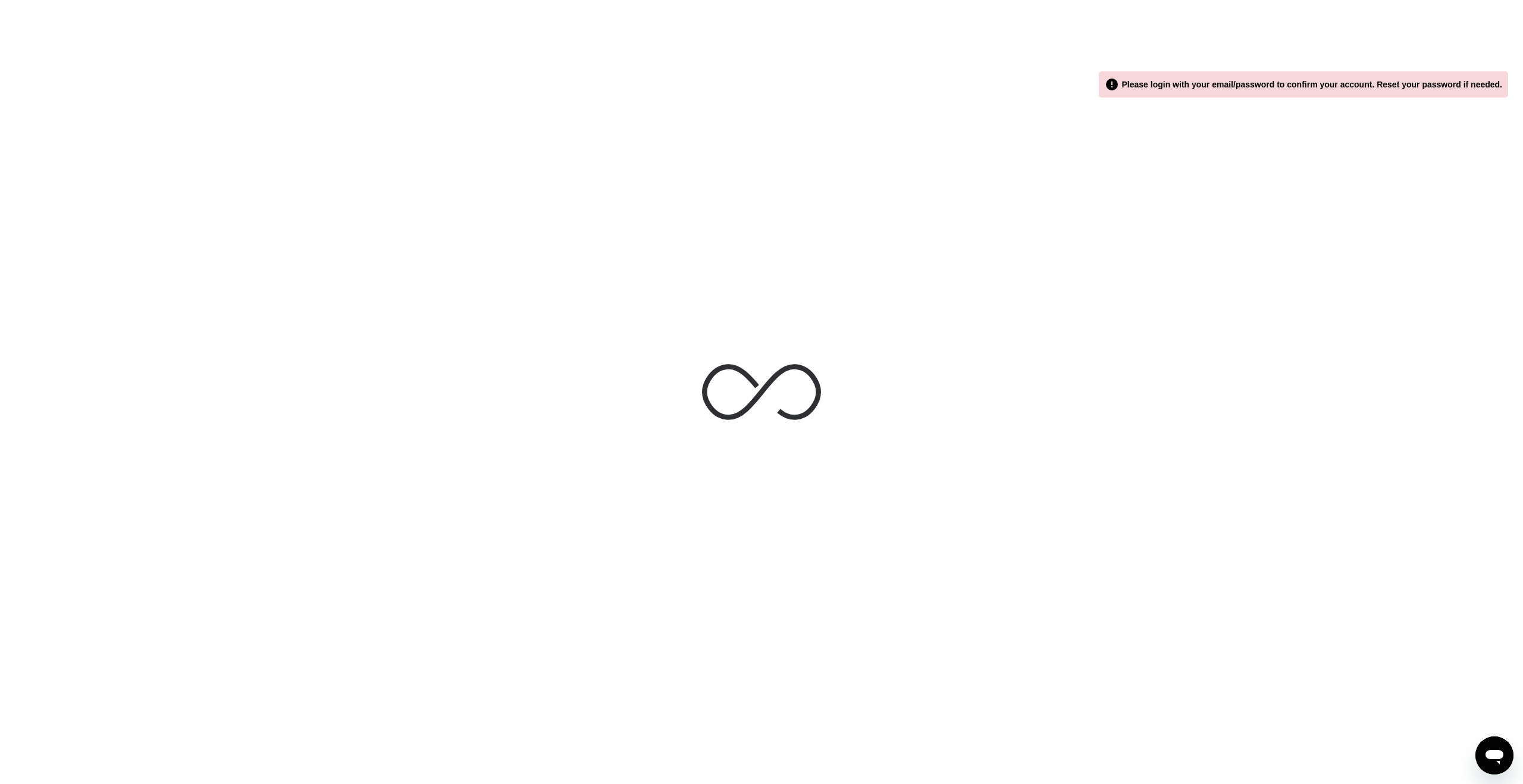
click at [1293, 153] on div at bounding box center [762, 392] width 1523 height 784
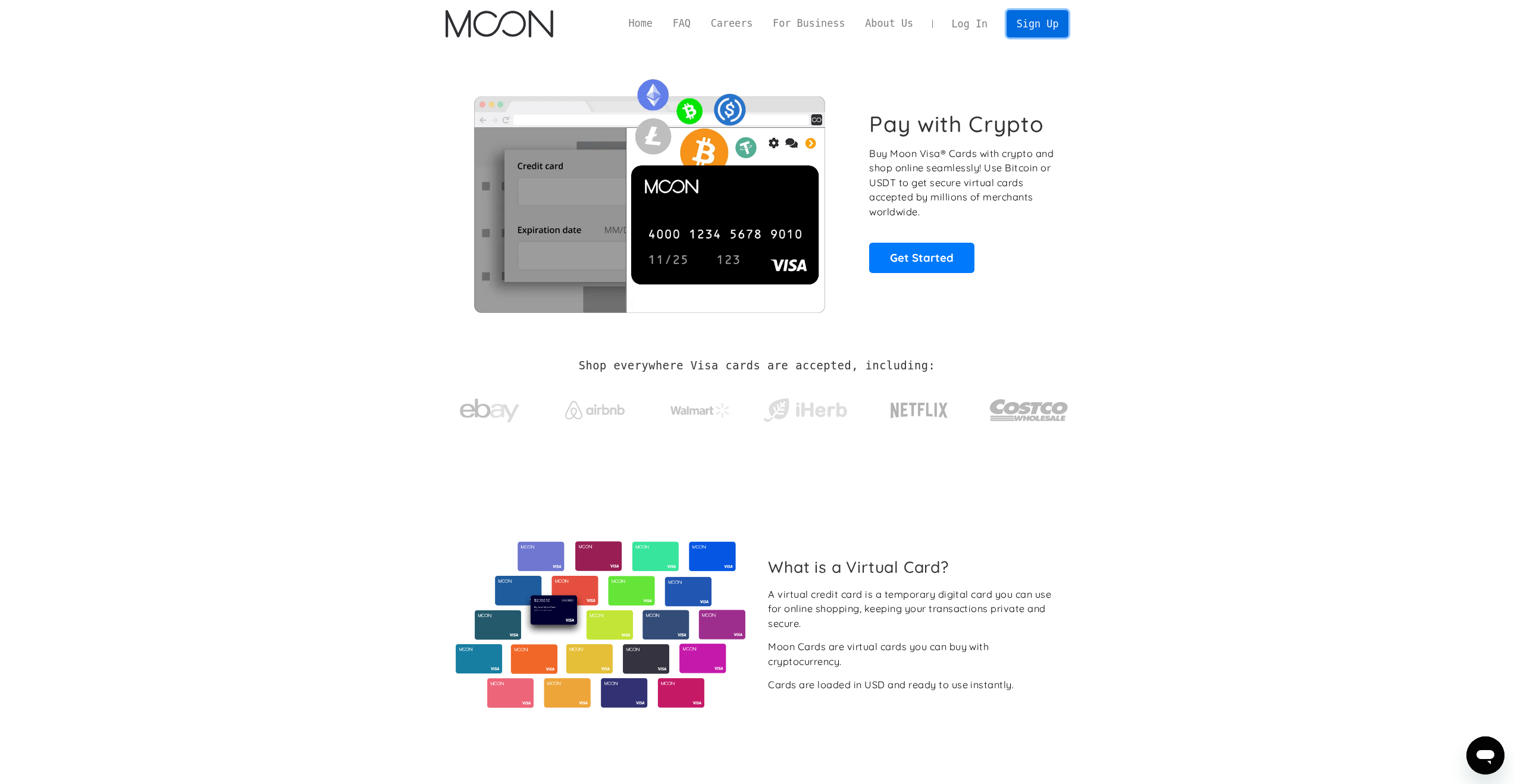
click at [1060, 12] on link "Sign Up" at bounding box center [1037, 23] width 62 height 27
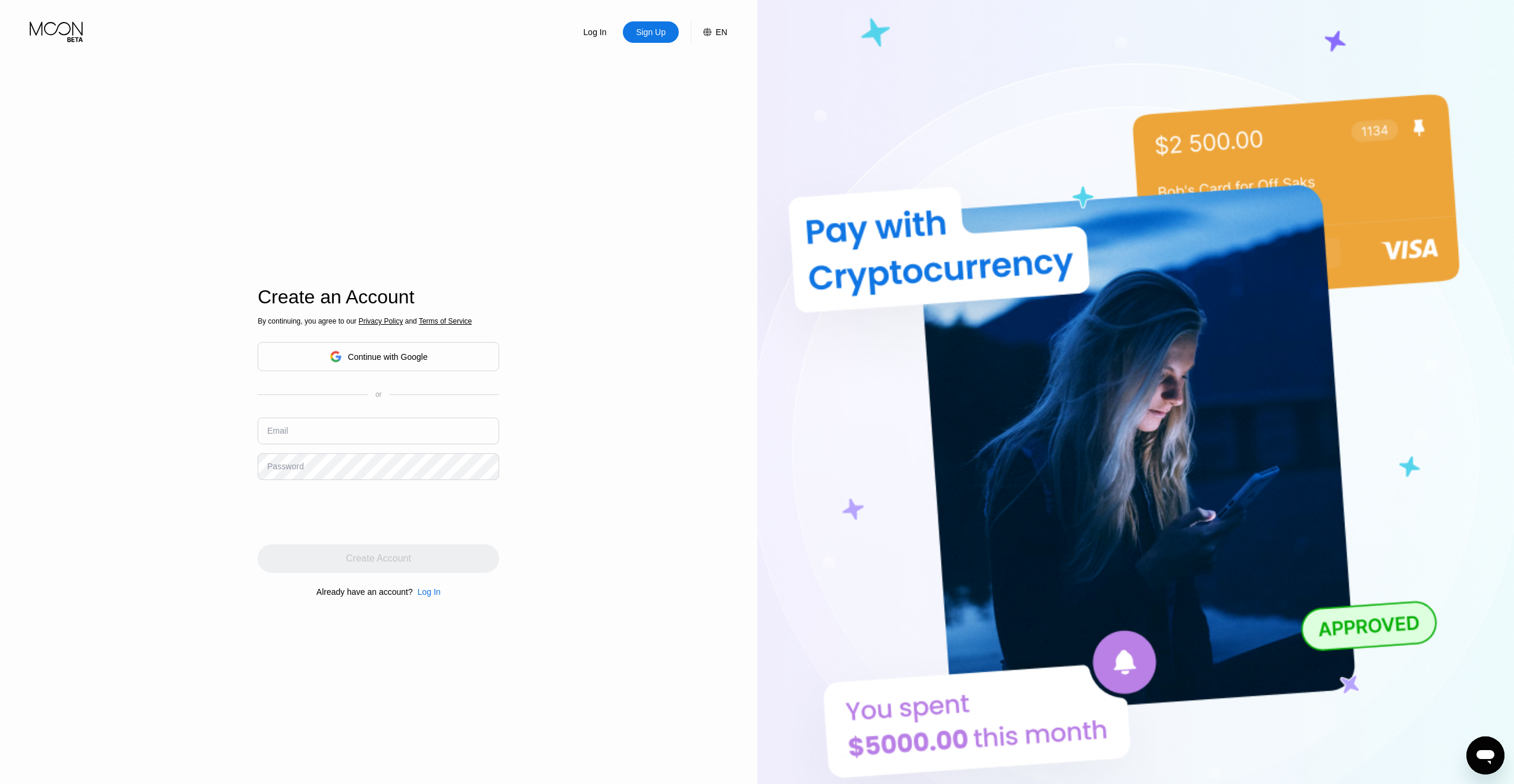
click at [599, 29] on div "Log In" at bounding box center [595, 32] width 25 height 12
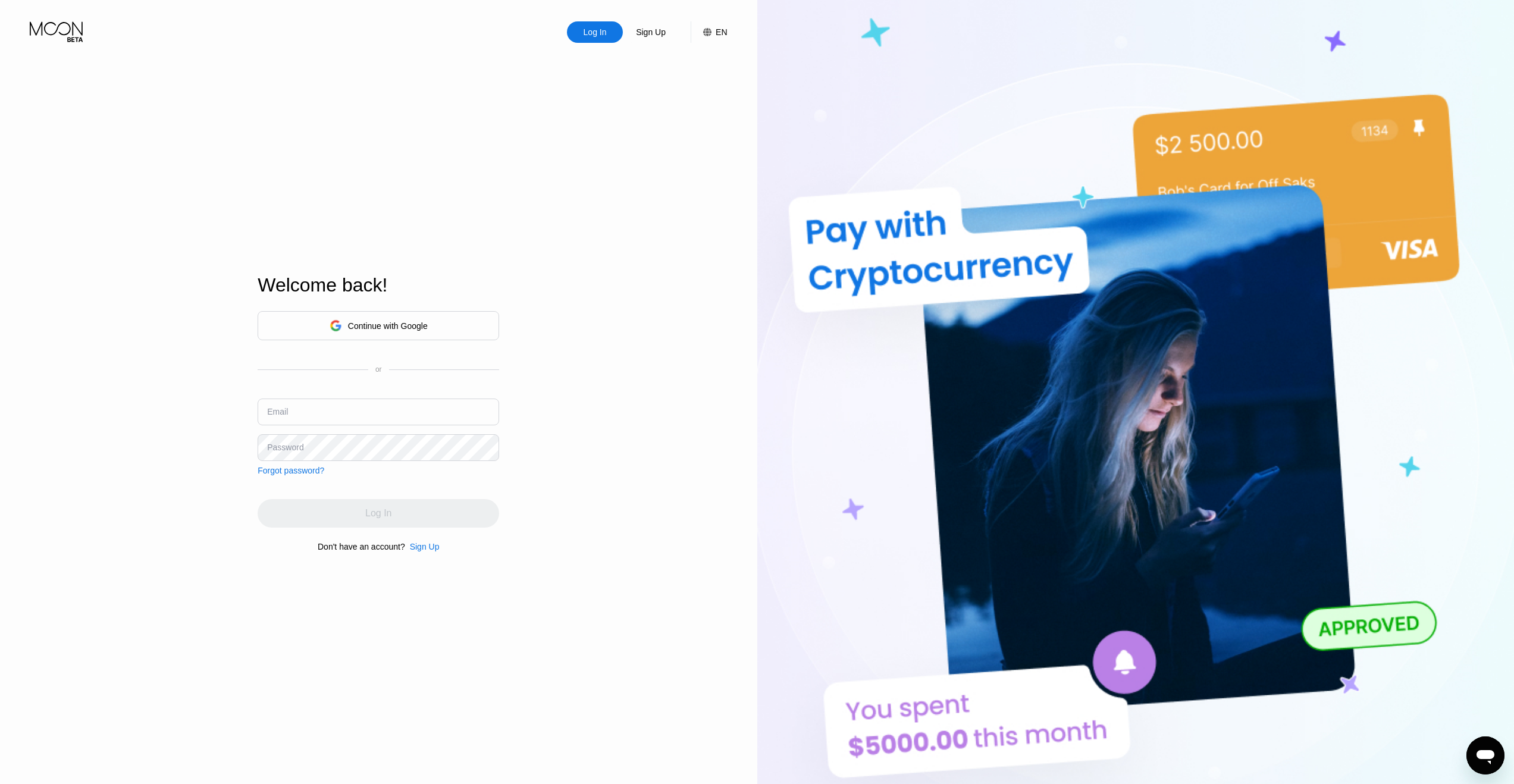
click at [318, 409] on input "text" at bounding box center [378, 411] width 242 height 27
type input "arandomqwe12@gmail.com"
click at [359, 502] on div "Log In" at bounding box center [378, 513] width 242 height 29
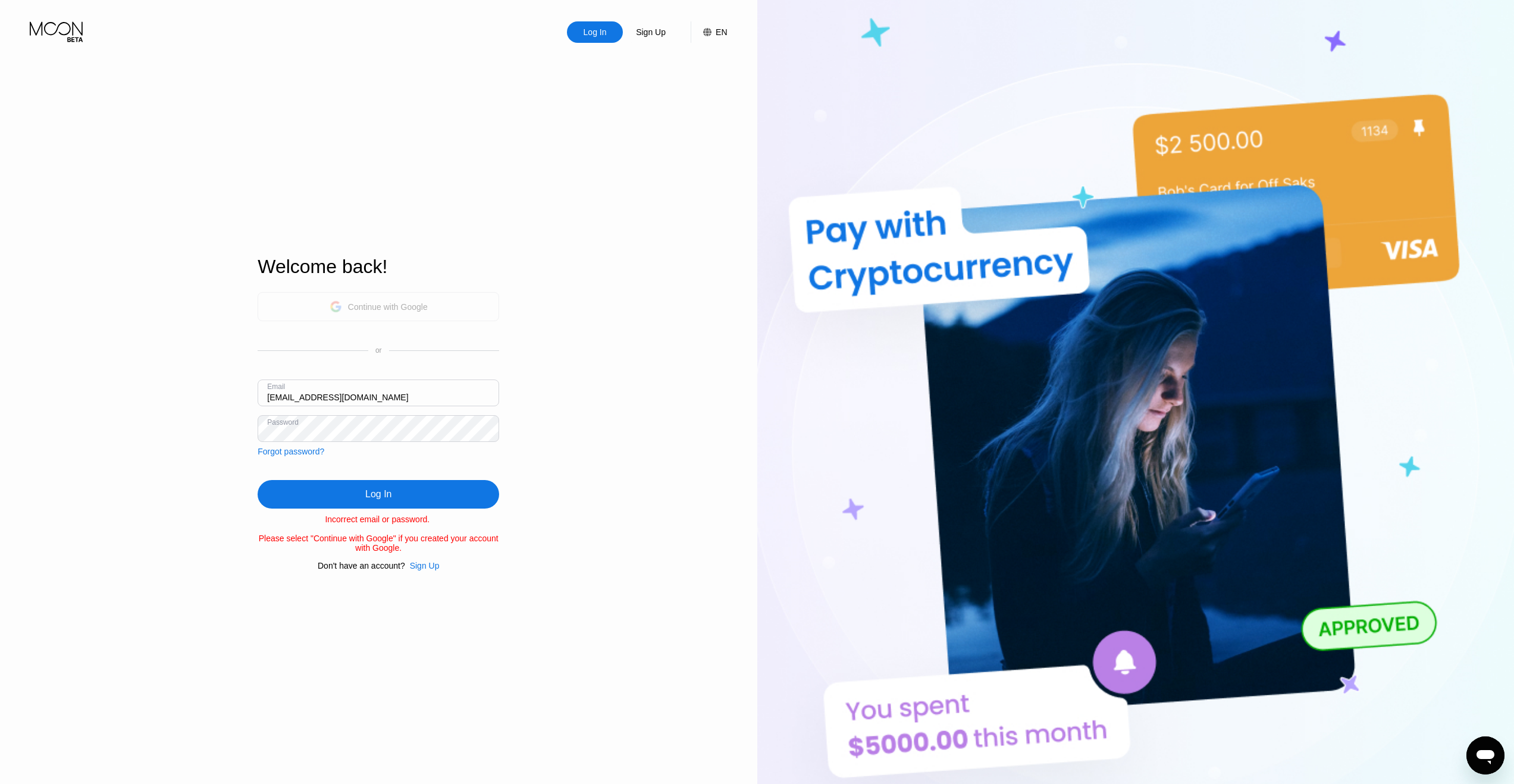
click at [355, 309] on div "Continue with Google" at bounding box center [388, 306] width 80 height 10
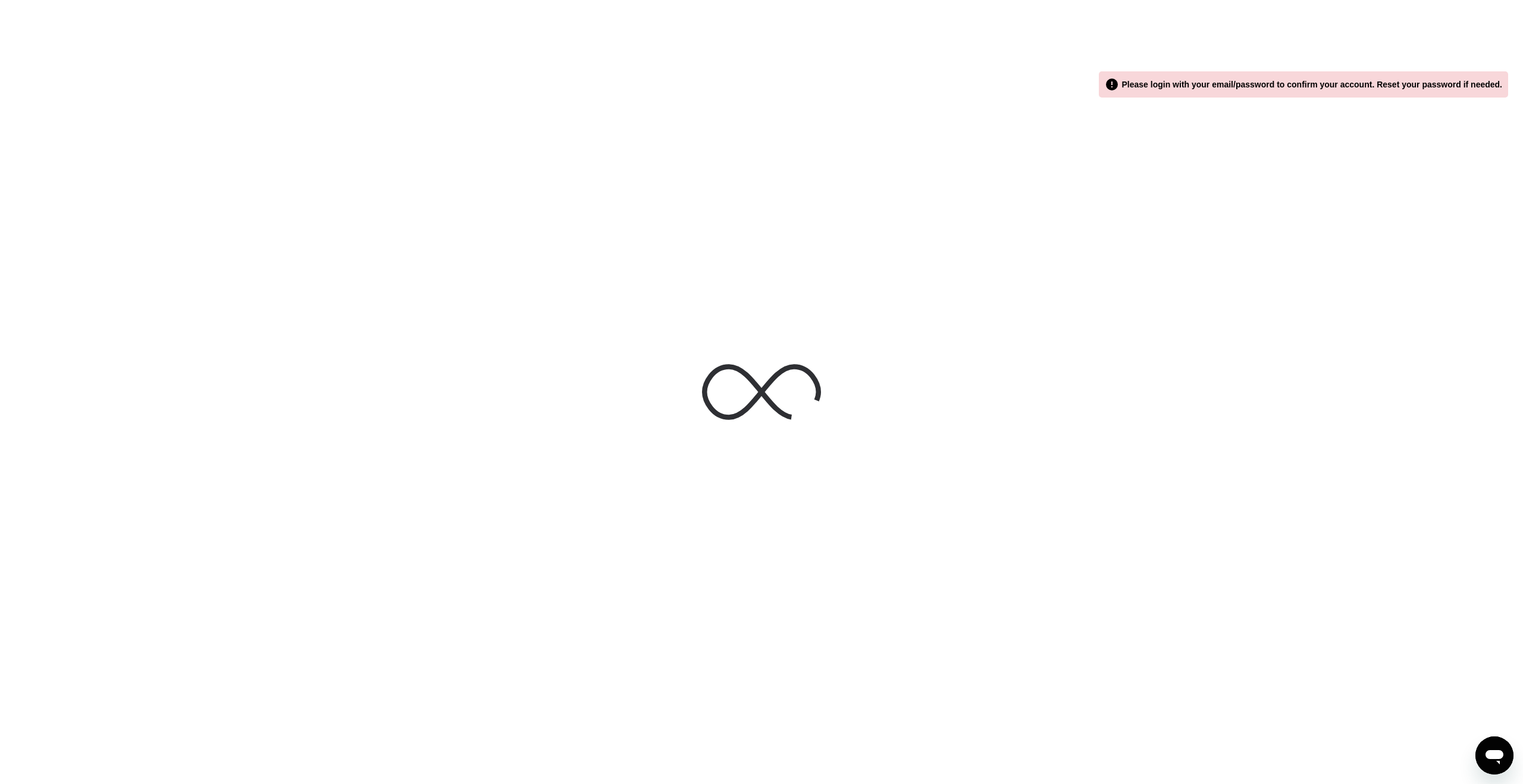
click at [725, 214] on div at bounding box center [762, 392] width 1523 height 784
